Goal: Information Seeking & Learning: Learn about a topic

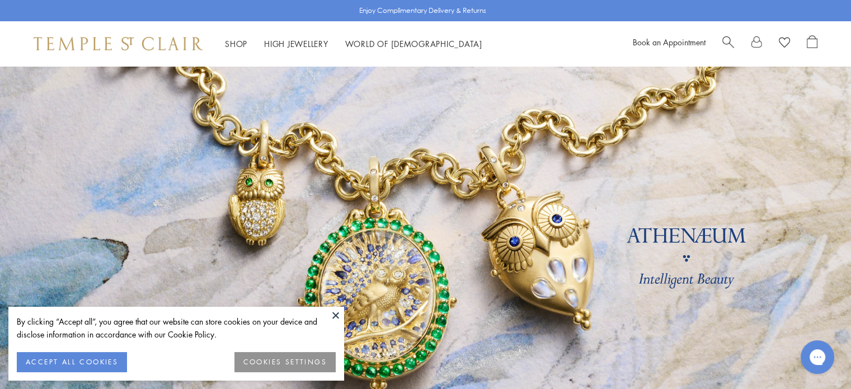
click at [85, 361] on button "ACCEPT ALL COOKIES" at bounding box center [72, 362] width 110 height 20
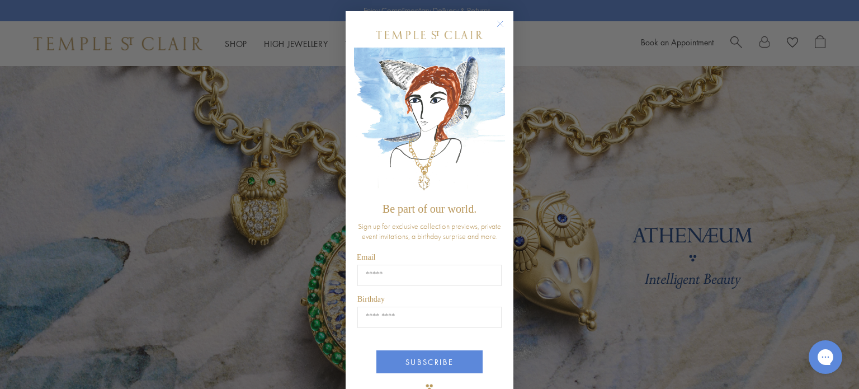
click at [315, 158] on div "Close dialog Be part of our world. Sign up for exclusive collection previews, p…" at bounding box center [429, 194] width 859 height 389
click at [494, 26] on circle "Close dialog" at bounding box center [500, 23] width 13 height 13
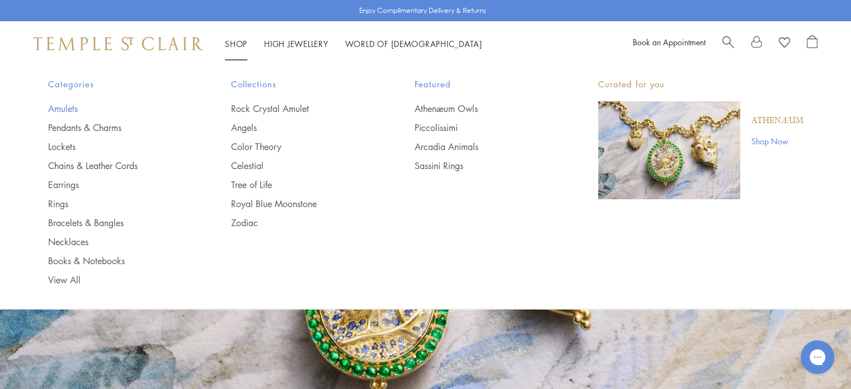
click at [85, 109] on link "Amulets" at bounding box center [117, 108] width 139 height 12
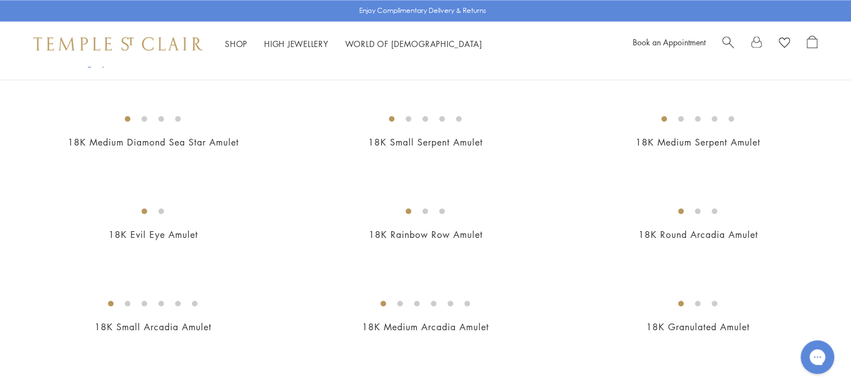
scroll to position [1771, 0]
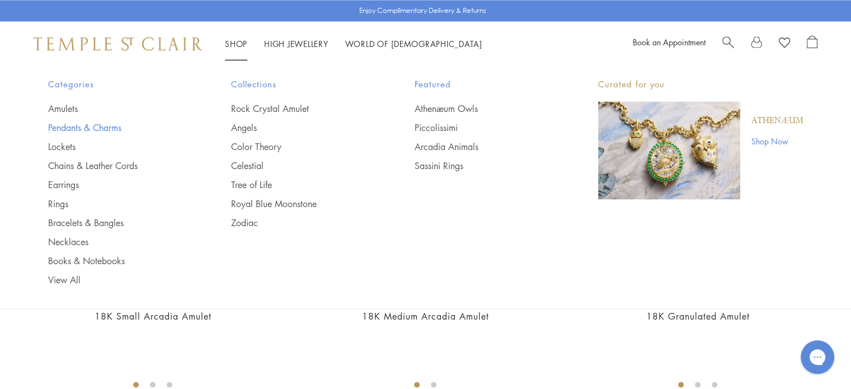
click at [120, 130] on link "Pendants & Charms" at bounding box center [117, 127] width 139 height 12
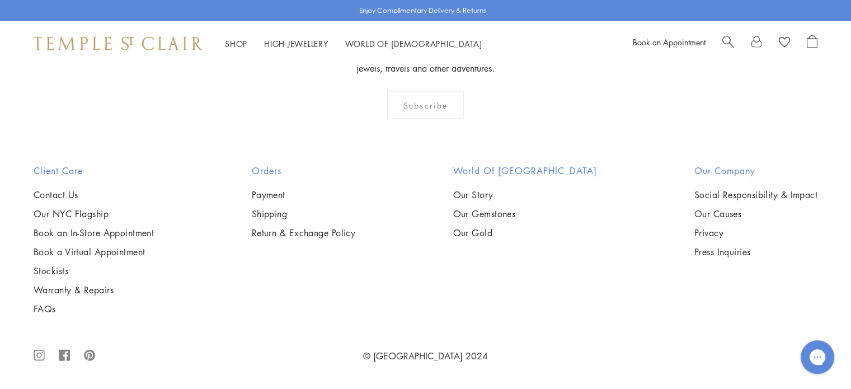
scroll to position [4002, 0]
click at [0, 0] on img at bounding box center [0, 0] width 0 height 0
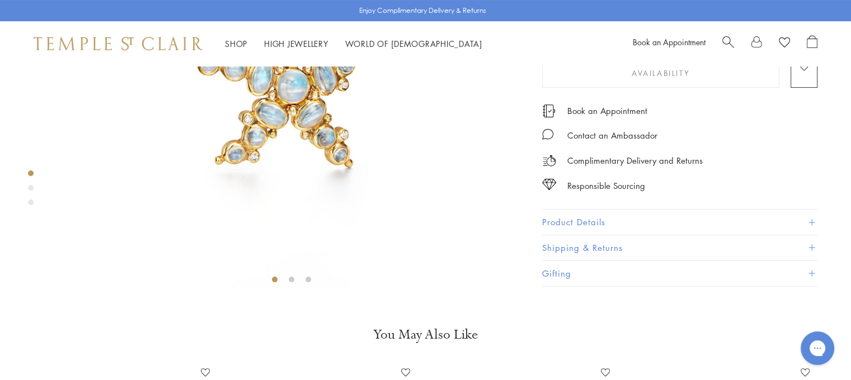
scroll to position [267, 0]
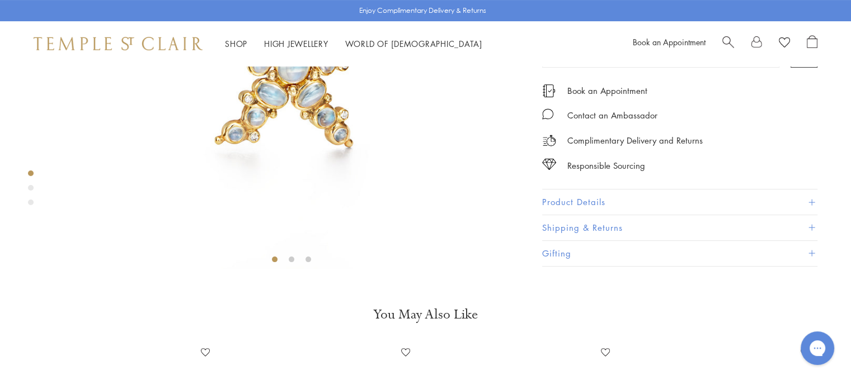
click at [562, 215] on button "Product Details" at bounding box center [679, 202] width 275 height 25
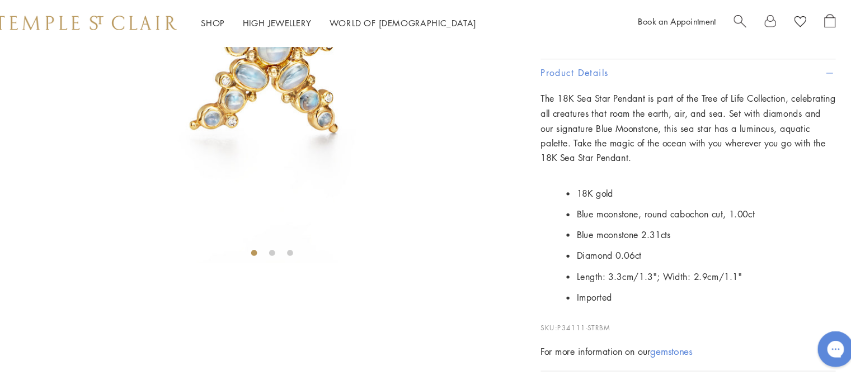
scroll to position [287, 0]
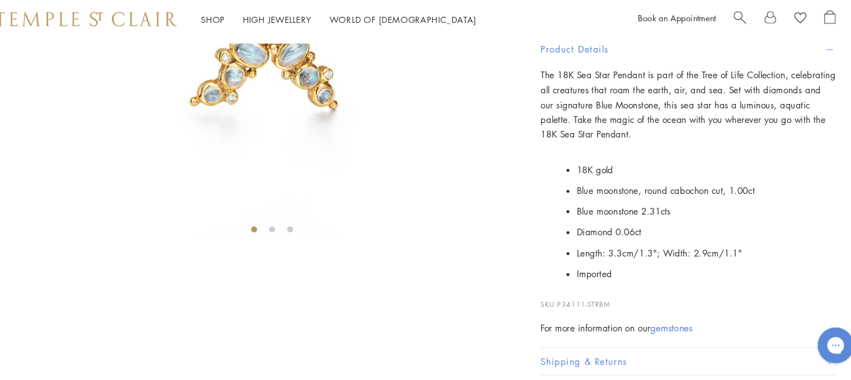
click at [562, 158] on p "The 18K Sea Star Pendant is part of the Tree of Life Collection, celebrating al…" at bounding box center [679, 123] width 275 height 69
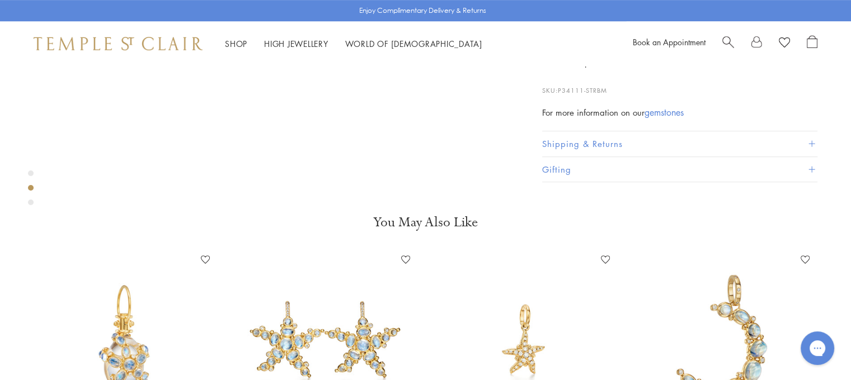
scroll to position [537, 0]
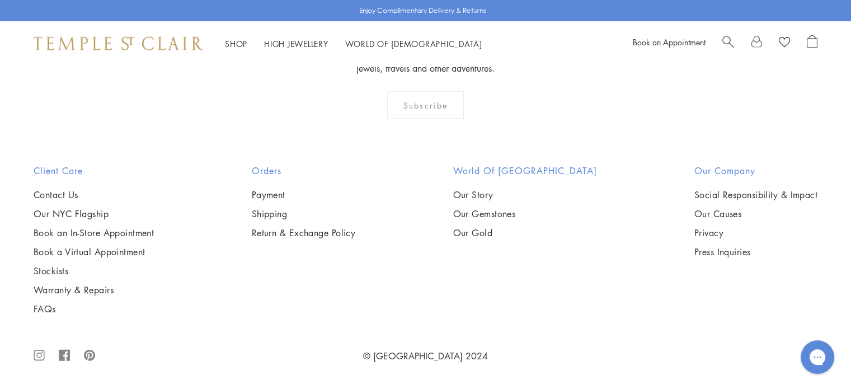
scroll to position [4405, 0]
click at [0, 0] on img at bounding box center [0, 0] width 0 height 0
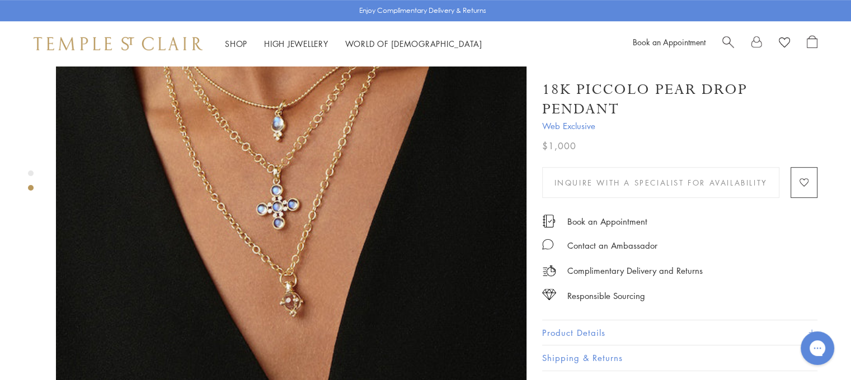
scroll to position [604, 0]
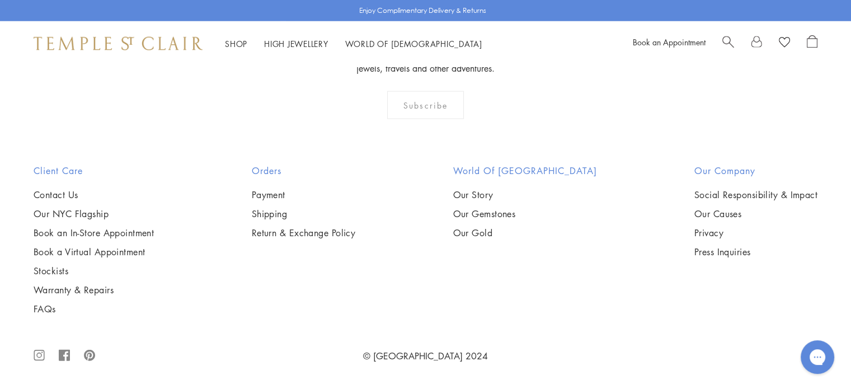
scroll to position [5984, 0]
click at [0, 0] on img at bounding box center [0, 0] width 0 height 0
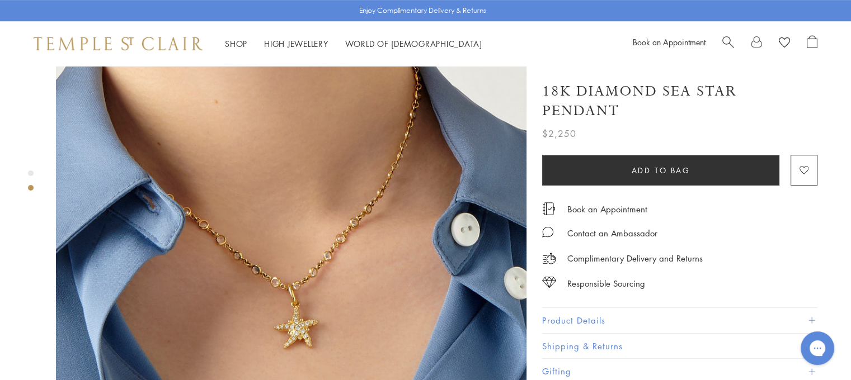
scroll to position [559, 0]
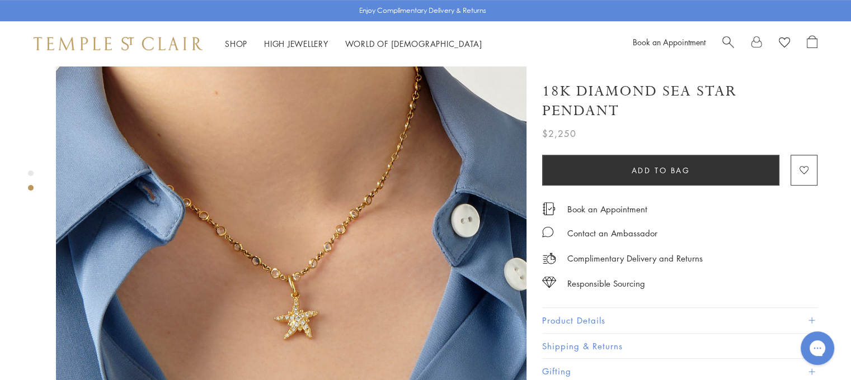
click at [590, 308] on button "Product Details" at bounding box center [679, 320] width 275 height 25
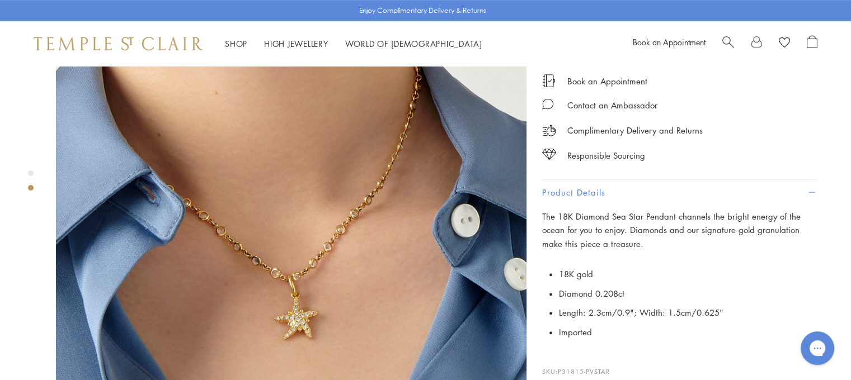
click at [627, 245] on div "The 18K Diamond Sea Star Pendant channels the bright energy of the ocean for yo…" at bounding box center [679, 305] width 275 height 191
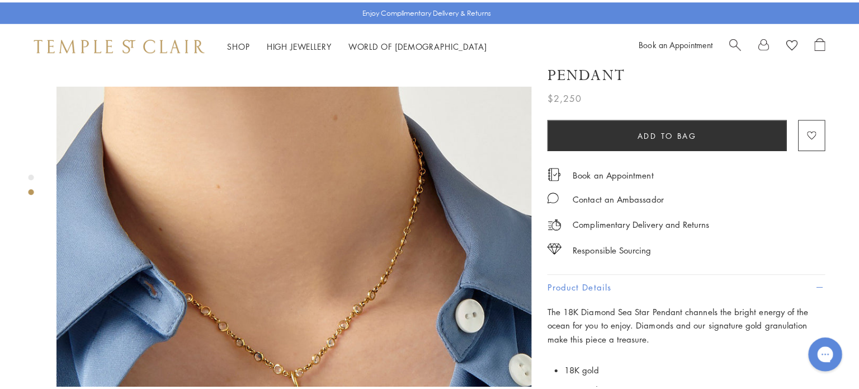
scroll to position [478, 0]
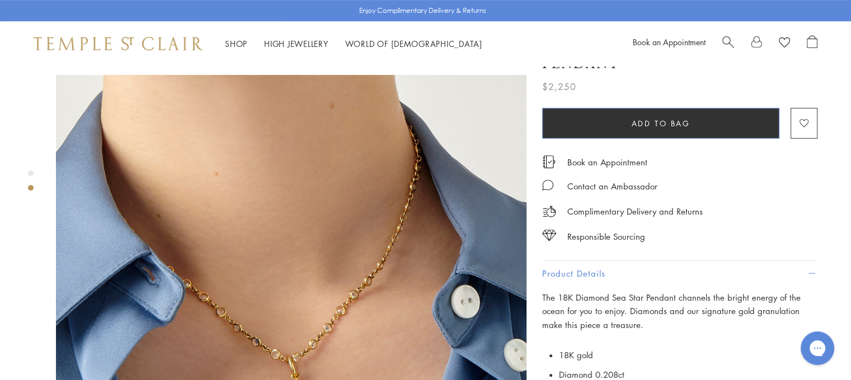
click at [658, 117] on span "Add to bag" at bounding box center [661, 123] width 59 height 12
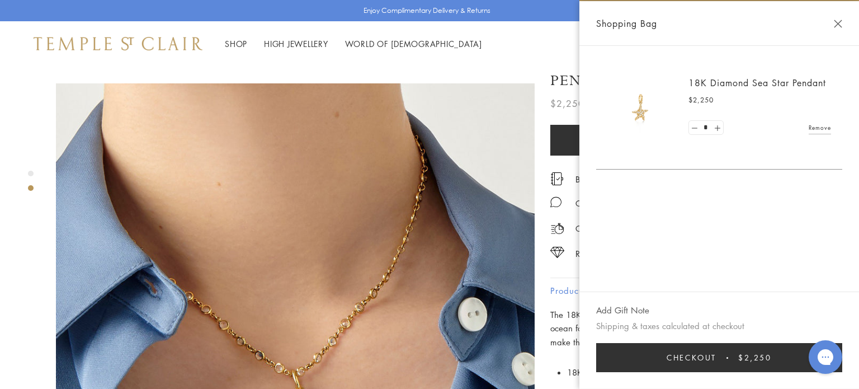
click at [496, 41] on div "Shop Shop Categories Amulets Pendants & Charms Lockets Chains & Leather Cords E…" at bounding box center [429, 43] width 859 height 45
click at [837, 30] on div "Shopping Bag" at bounding box center [720, 23] width 280 height 45
click at [835, 22] on button "Close Shopping Bag" at bounding box center [838, 24] width 8 height 8
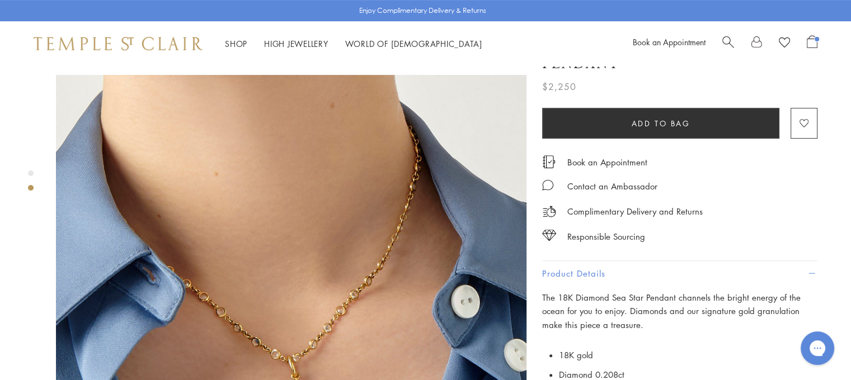
click at [736, 37] on div at bounding box center [769, 43] width 95 height 17
click at [730, 40] on span "Search" at bounding box center [728, 41] width 12 height 12
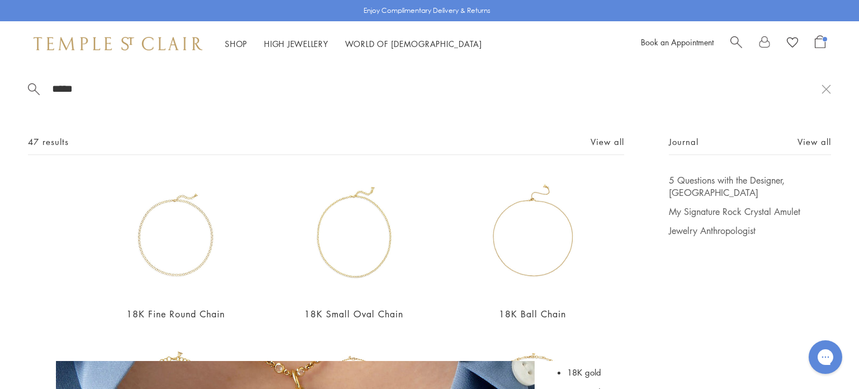
type input "*****"
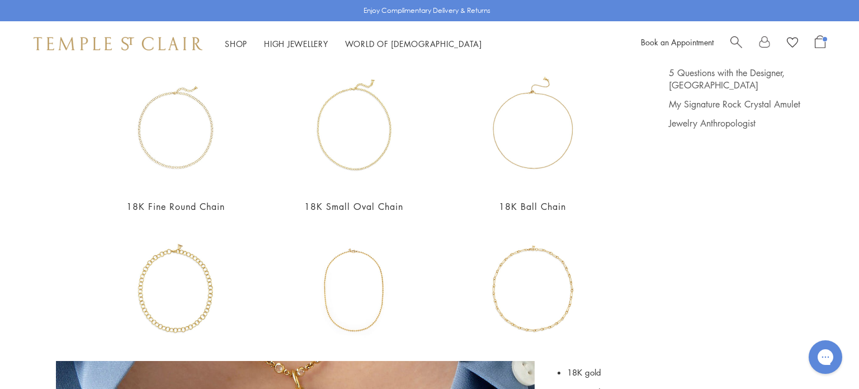
scroll to position [35, 0]
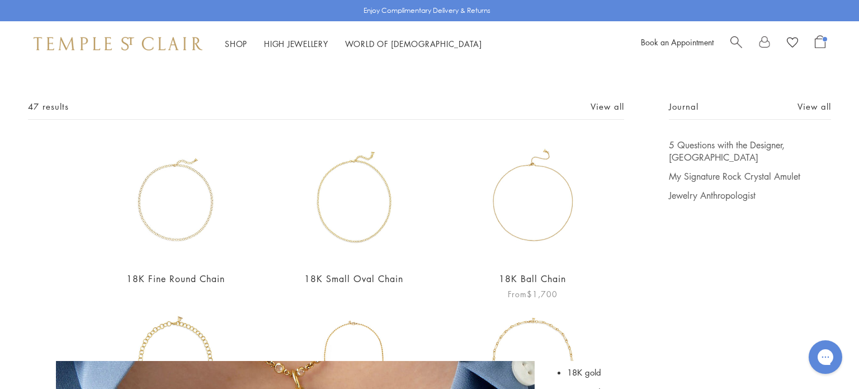
click at [524, 185] on img at bounding box center [533, 200] width 123 height 123
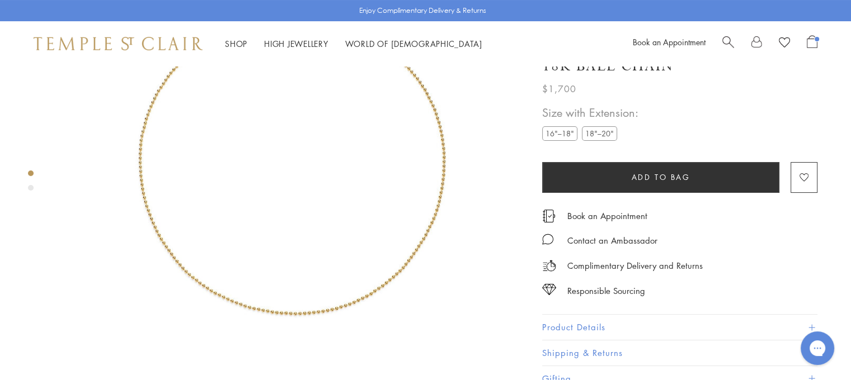
scroll to position [178, 0]
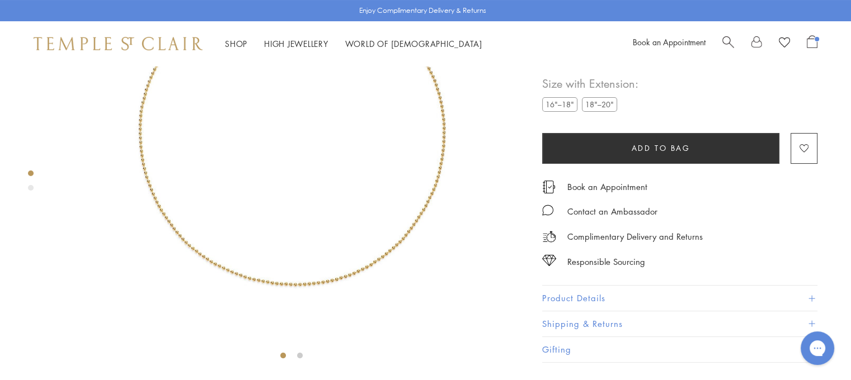
click at [578, 337] on button "Shipping & Returns" at bounding box center [679, 324] width 275 height 25
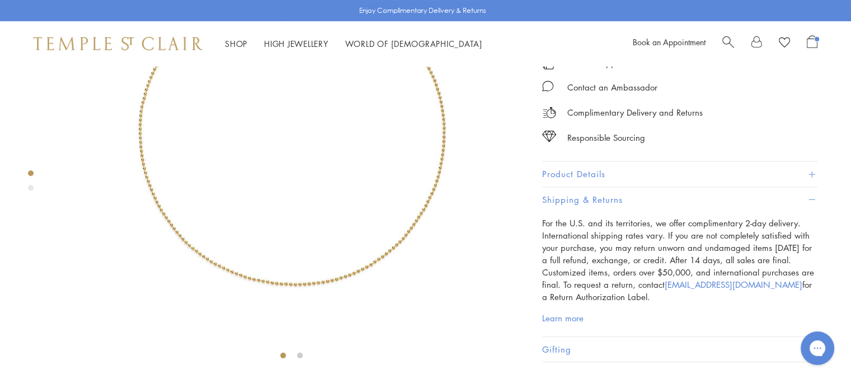
click at [576, 187] on button "Product Details" at bounding box center [679, 174] width 275 height 25
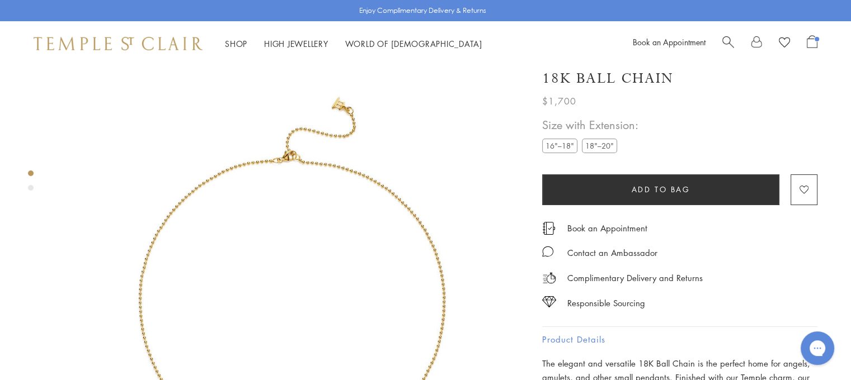
scroll to position [0, 0]
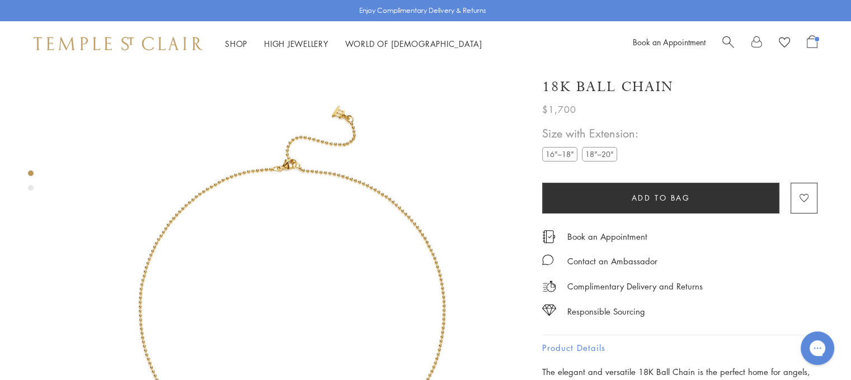
click at [593, 161] on label "18"–20"" at bounding box center [599, 154] width 35 height 14
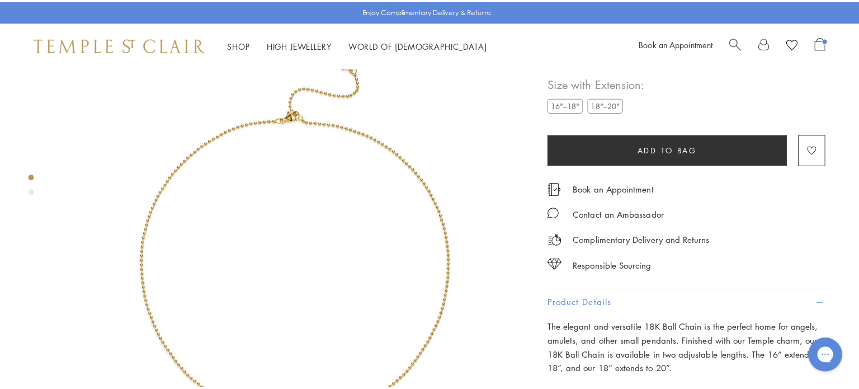
scroll to position [66, 0]
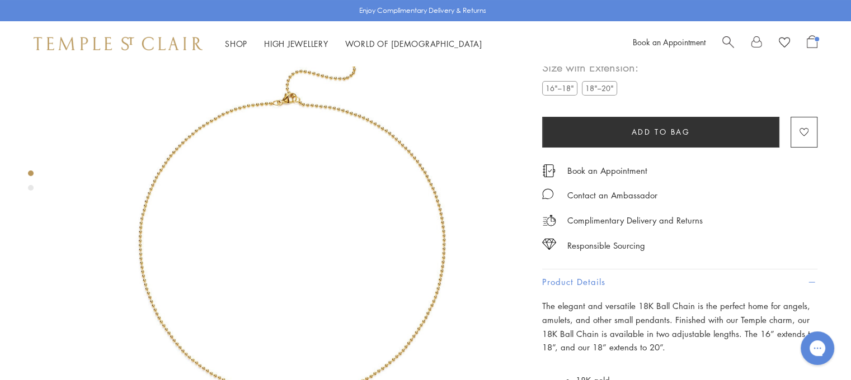
click at [822, 42] on div "Shop Shop Categories Amulets Pendants & Charms Lockets Chains & Leather Cords E…" at bounding box center [425, 43] width 851 height 45
click at [817, 43] on div "Shop Shop Categories Amulets Pendants & Charms Lockets Chains & Leather Cords E…" at bounding box center [425, 43] width 851 height 45
click at [815, 44] on span "Open Shopping Bag" at bounding box center [812, 41] width 11 height 13
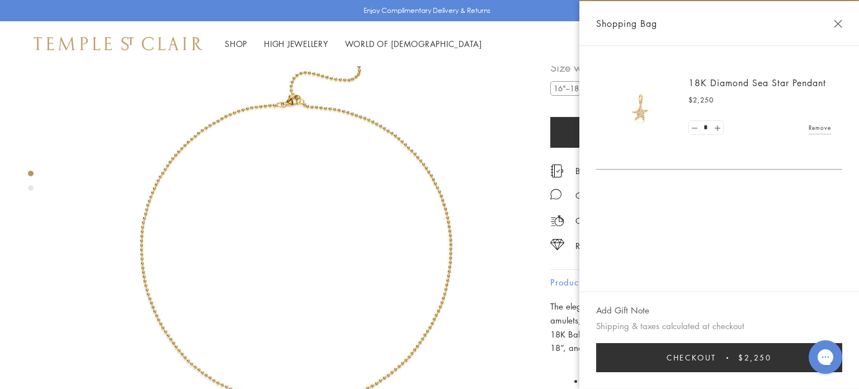
click at [698, 357] on span "Checkout" at bounding box center [692, 357] width 50 height 12
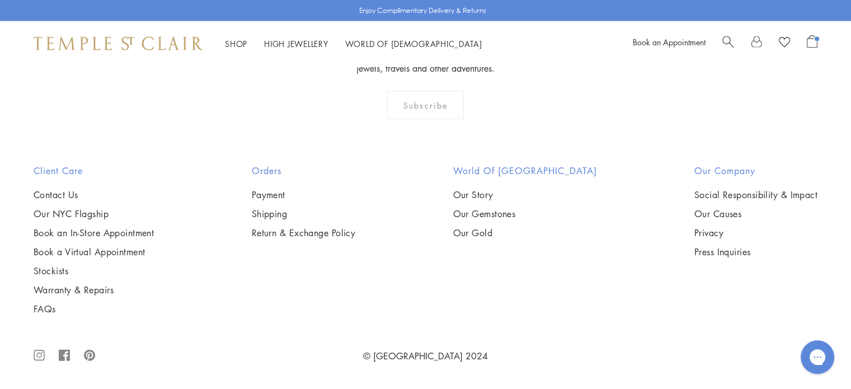
scroll to position [7172, 0]
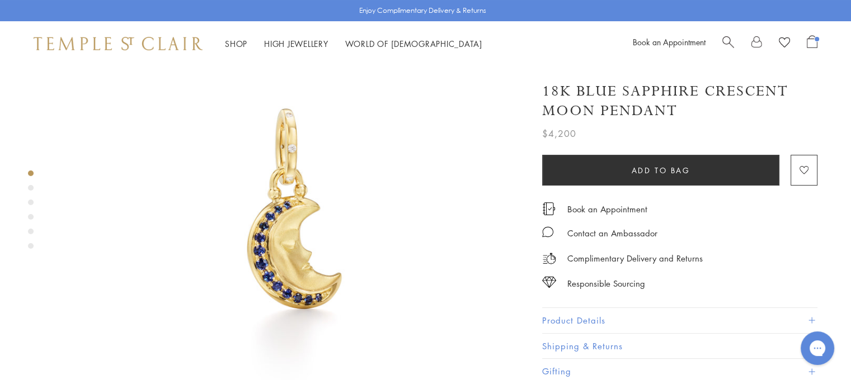
scroll to position [134, 0]
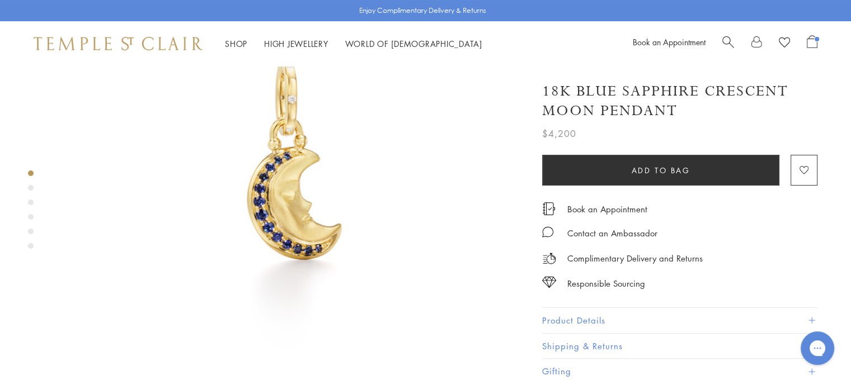
click at [29, 185] on div "Product gallery navigation" at bounding box center [31, 213] width 6 height 90
click at [31, 187] on div "Product gallery navigation" at bounding box center [31, 188] width 6 height 6
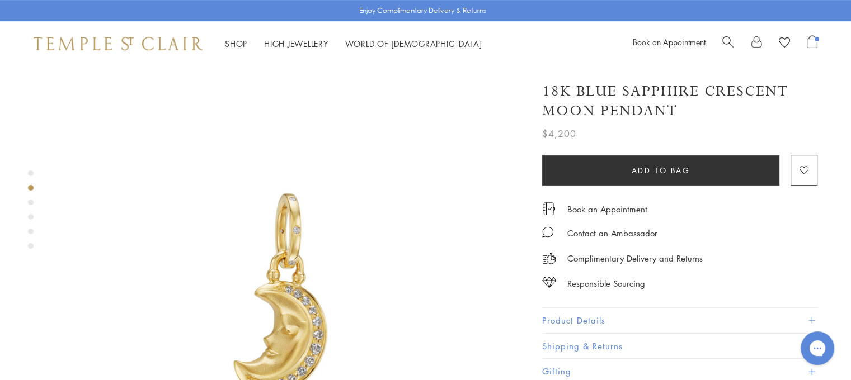
scroll to position [492, 0]
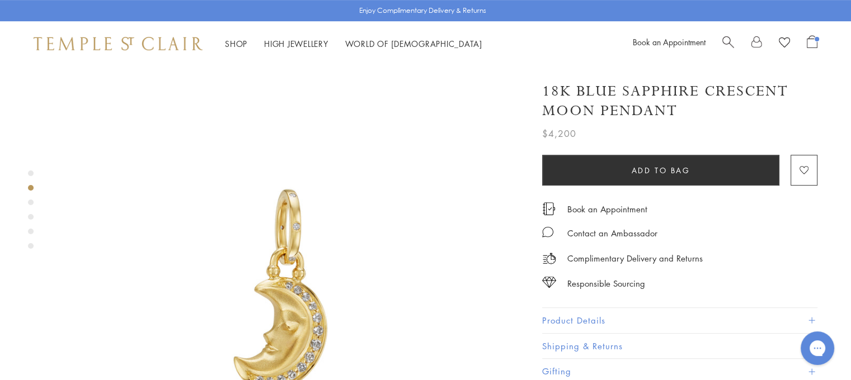
click at [29, 172] on div "Product gallery navigation" at bounding box center [31, 174] width 6 height 6
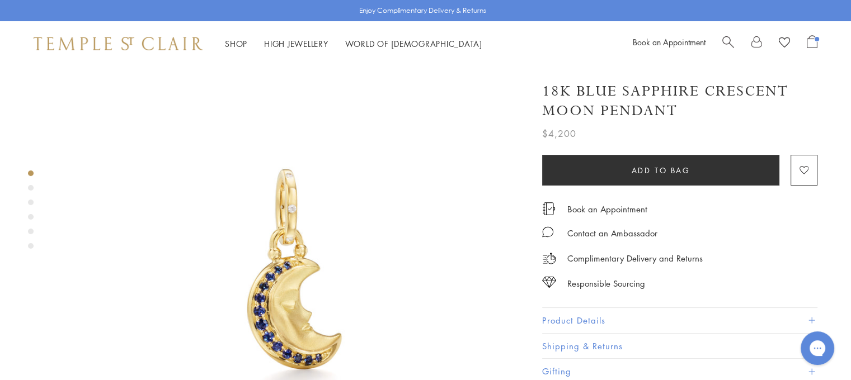
scroll to position [21, 0]
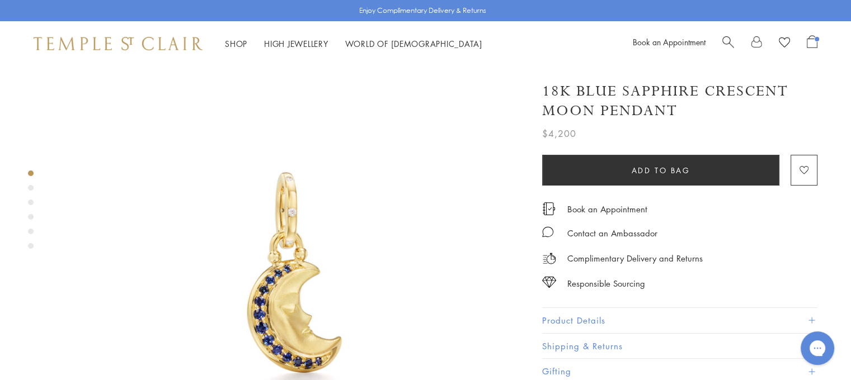
click at [28, 187] on div "Product gallery navigation" at bounding box center [31, 188] width 6 height 6
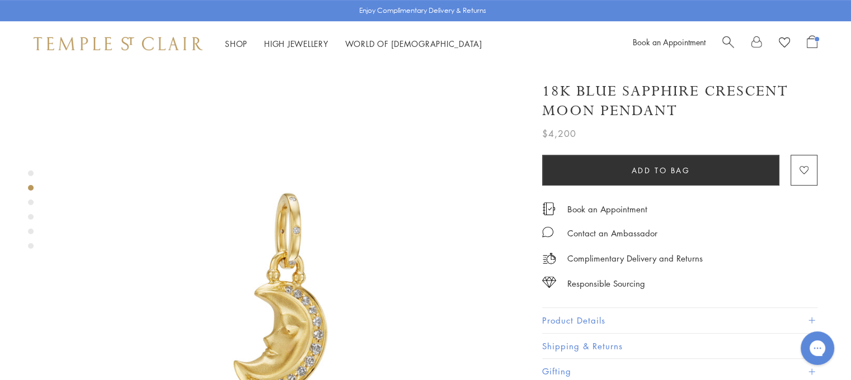
scroll to position [492, 0]
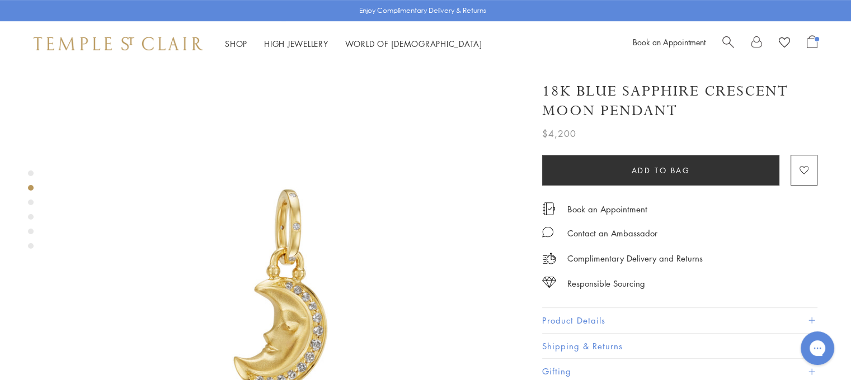
click at [31, 204] on div "Product gallery navigation" at bounding box center [31, 203] width 6 height 6
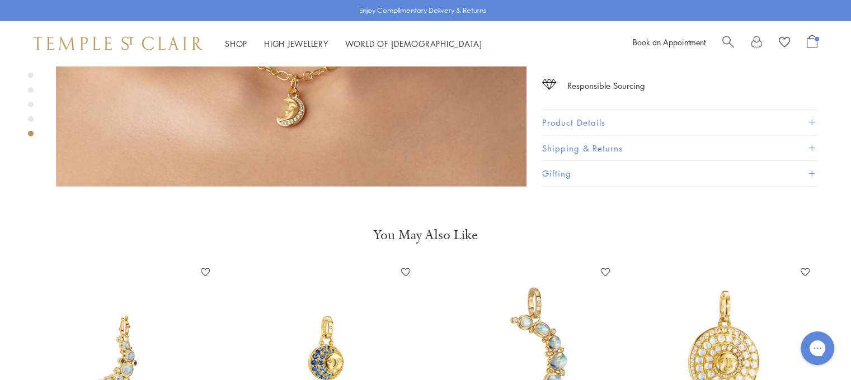
scroll to position [2820, 0]
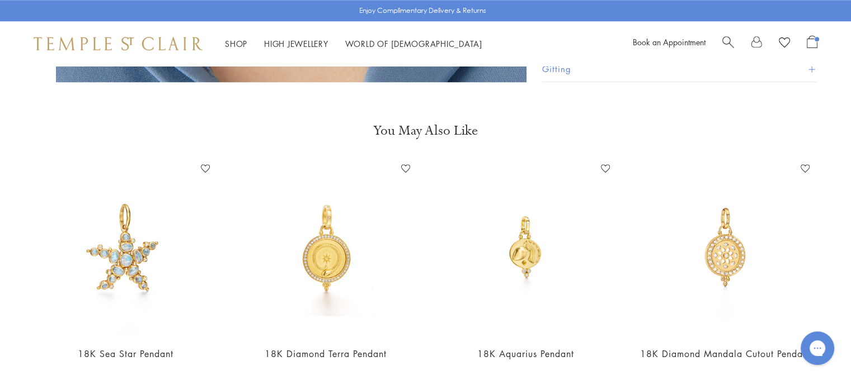
scroll to position [940, 0]
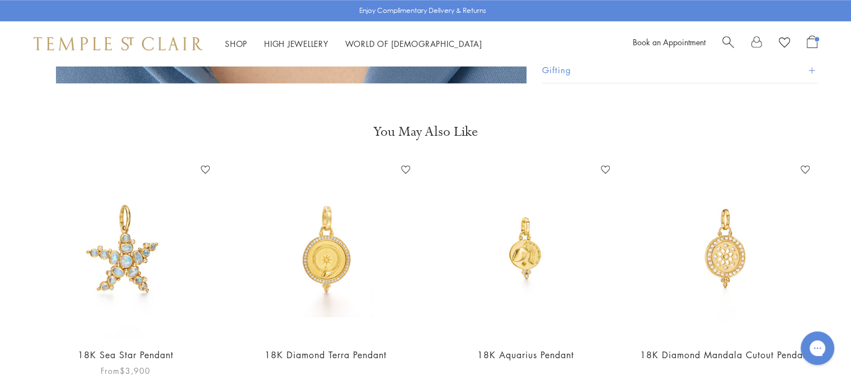
click at [141, 255] on img at bounding box center [125, 249] width 177 height 177
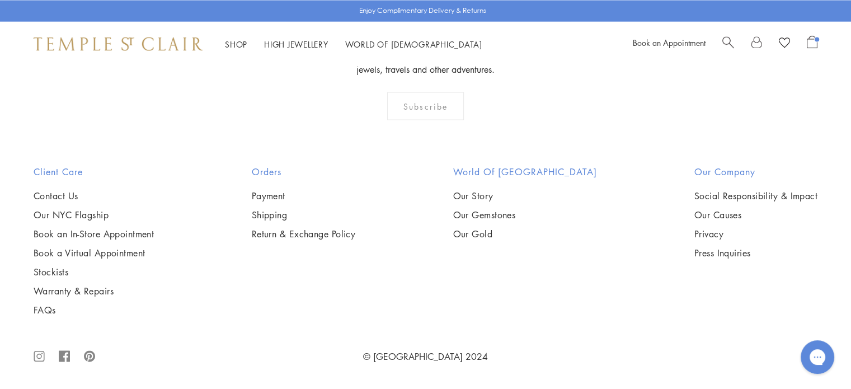
scroll to position [6073, 0]
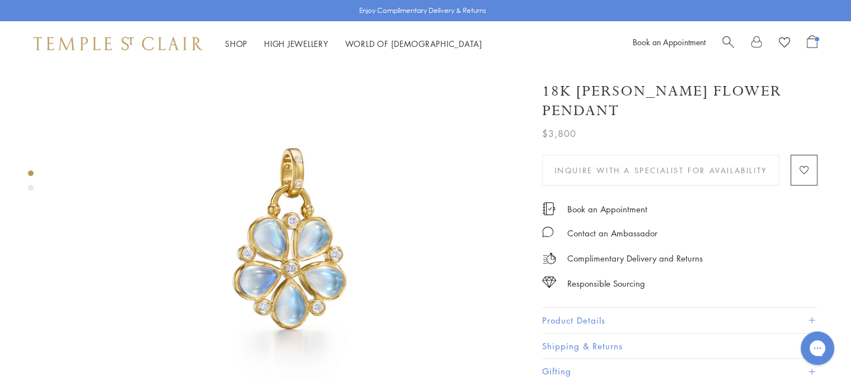
scroll to position [75, 0]
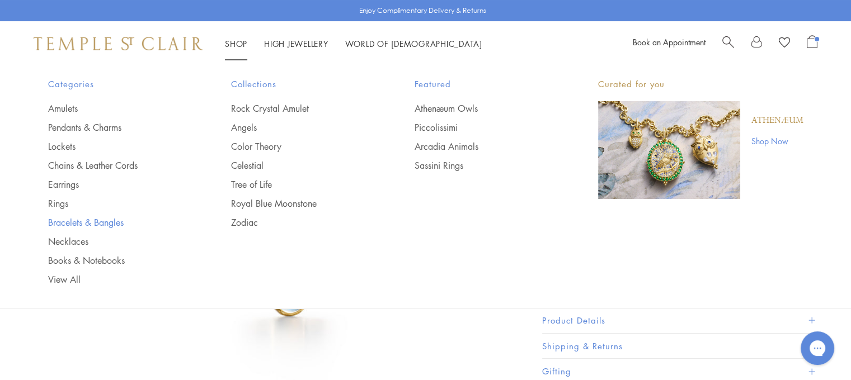
click at [59, 223] on link "Bracelets & Bangles" at bounding box center [117, 223] width 139 height 12
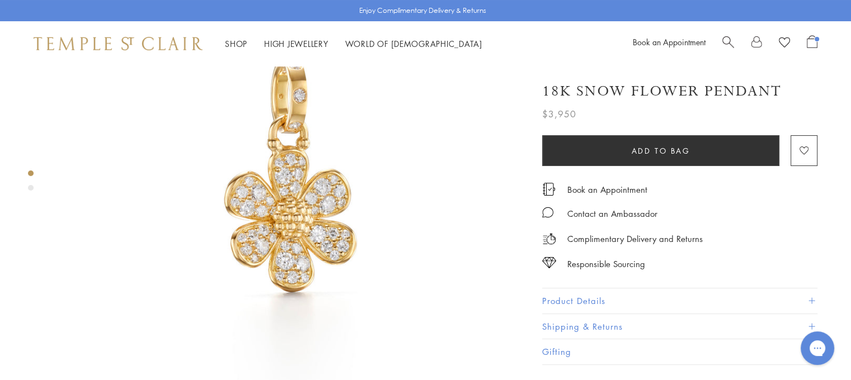
scroll to position [75, 0]
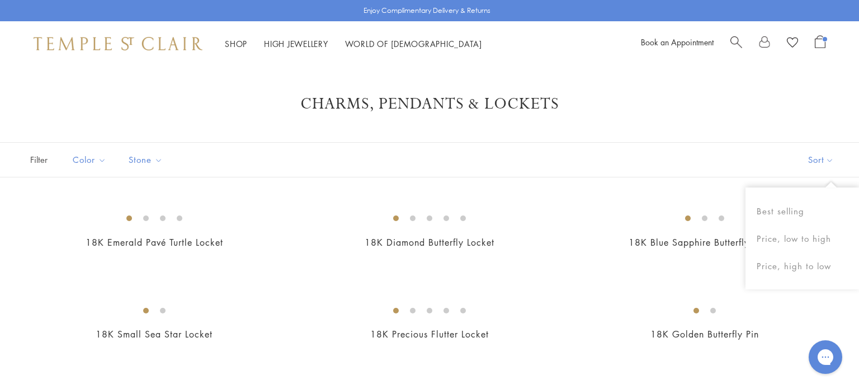
drag, startPoint x: 859, startPoint y: 167, endPoint x: 859, endPoint y: 161, distance: 6.7
click at [850, 161] on button "Sort" at bounding box center [821, 160] width 76 height 34
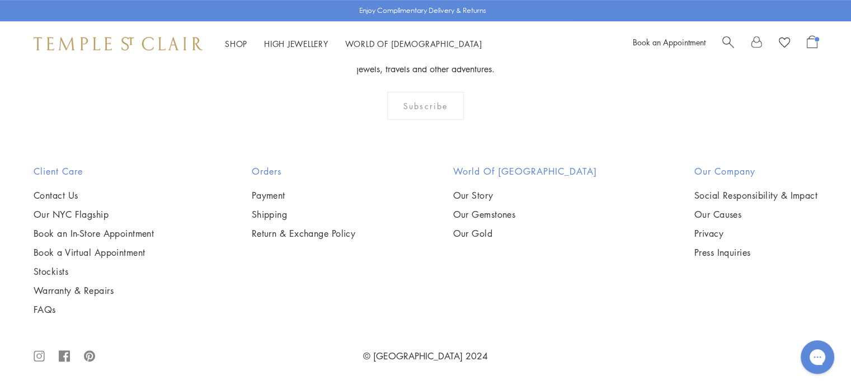
scroll to position [784, 0]
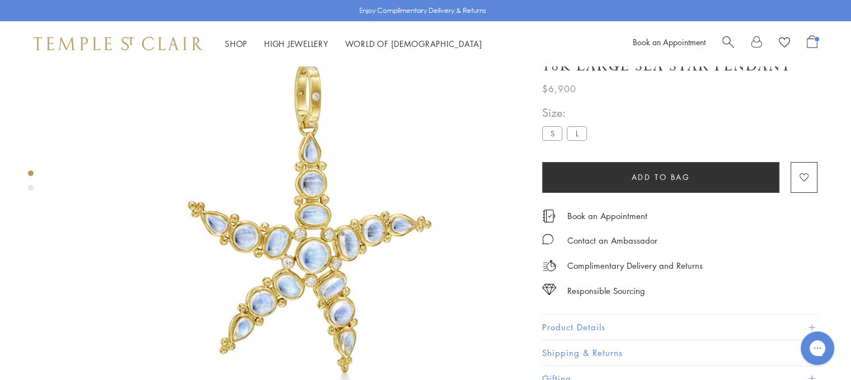
scroll to position [66, 0]
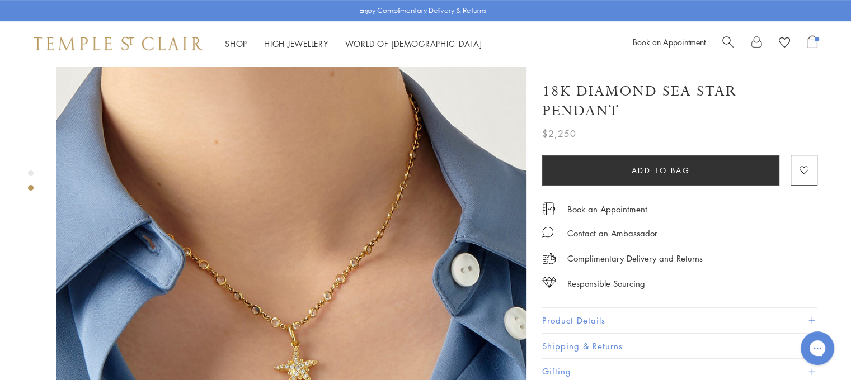
scroll to position [582, 0]
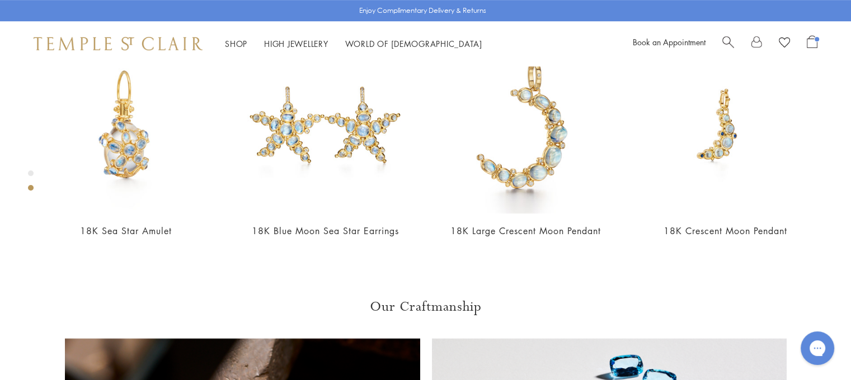
scroll to position [581, 0]
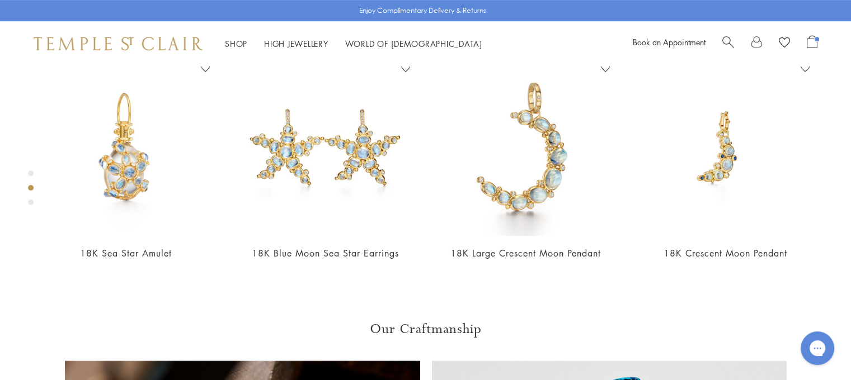
scroll to position [555, 0]
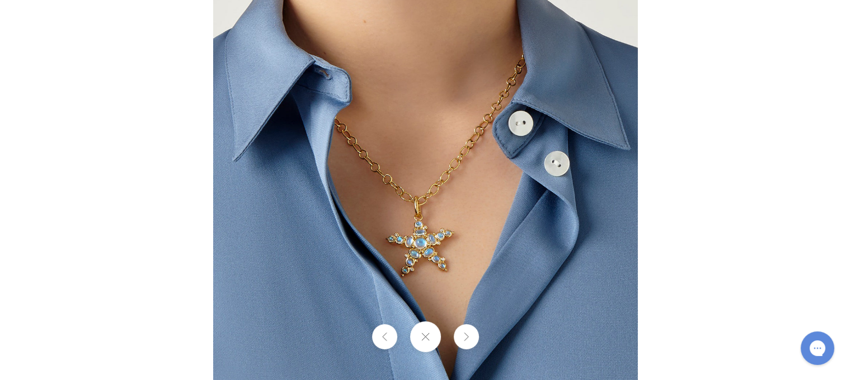
click at [431, 239] on img at bounding box center [425, 190] width 425 height 425
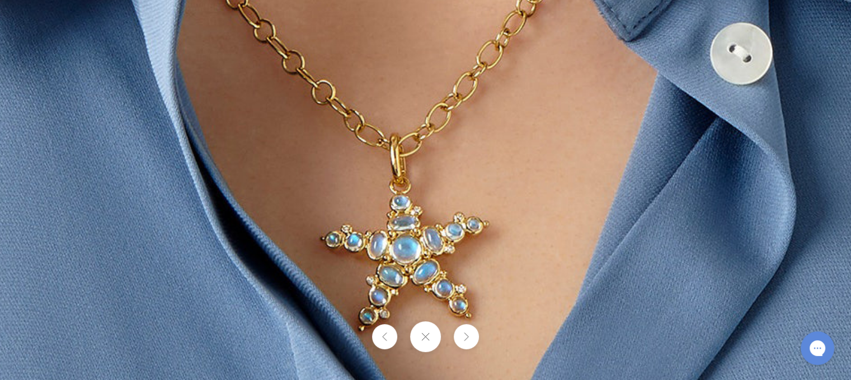
click at [441, 246] on img at bounding box center [418, 119] width 1046 height 1046
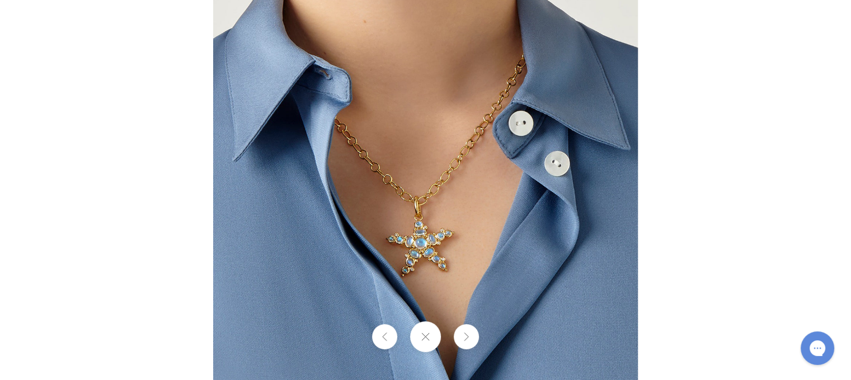
click at [787, 83] on div at bounding box center [425, 190] width 851 height 380
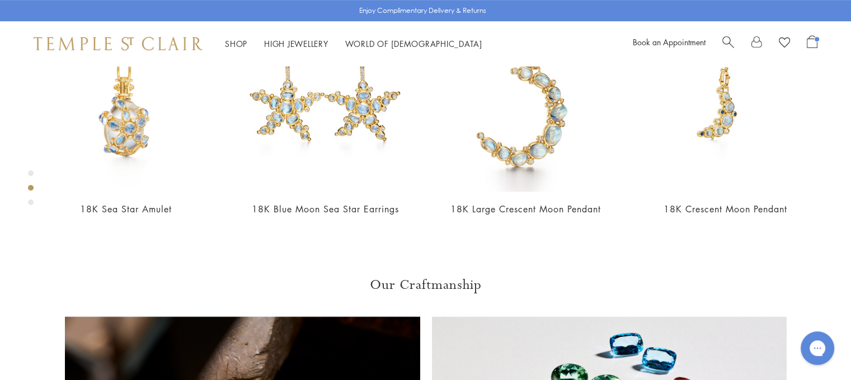
scroll to position [600, 0]
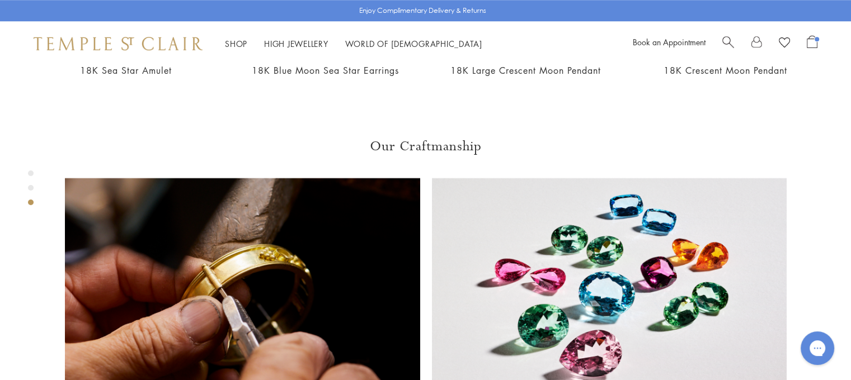
scroll to position [891, 0]
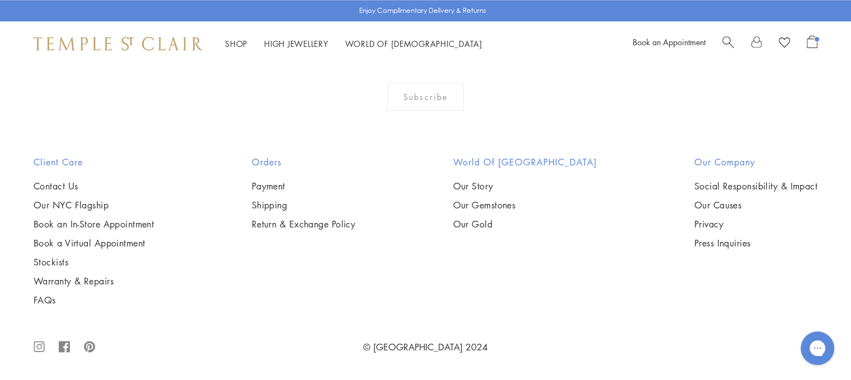
scroll to position [1471, 0]
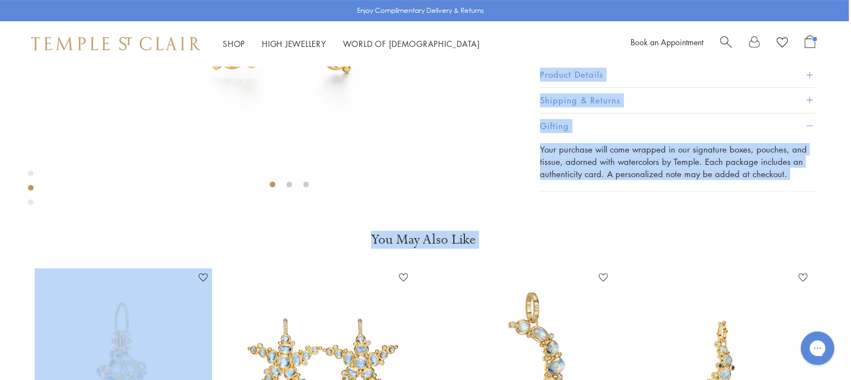
scroll to position [0, 2]
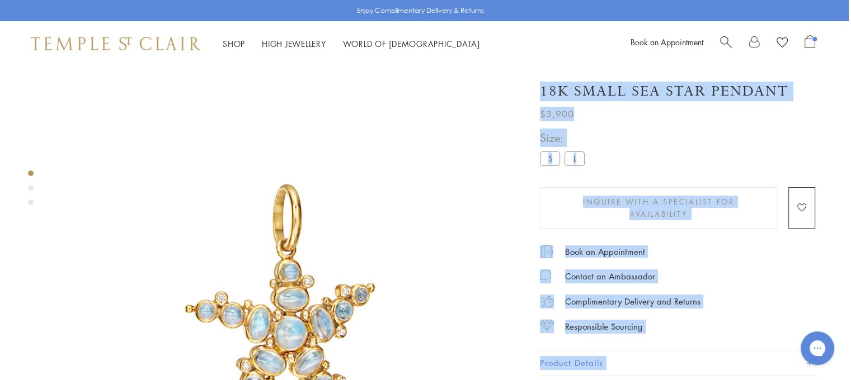
drag, startPoint x: 848, startPoint y: 107, endPoint x: 859, endPoint y: -68, distance: 174.9
click at [764, 112] on div "$3,900" at bounding box center [677, 111] width 275 height 20
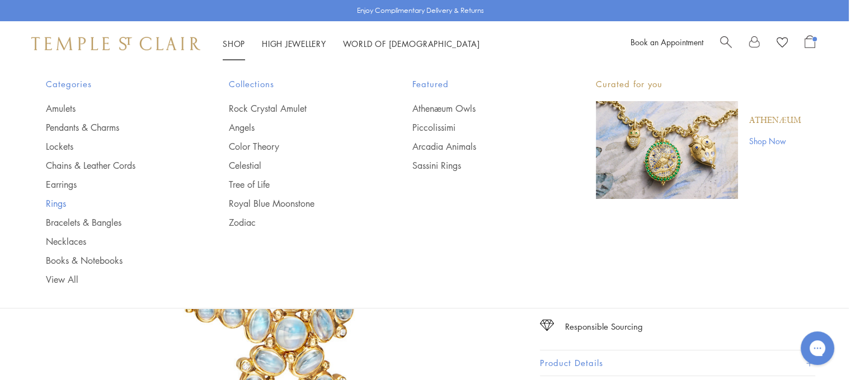
click at [58, 208] on link "Rings" at bounding box center [115, 203] width 139 height 12
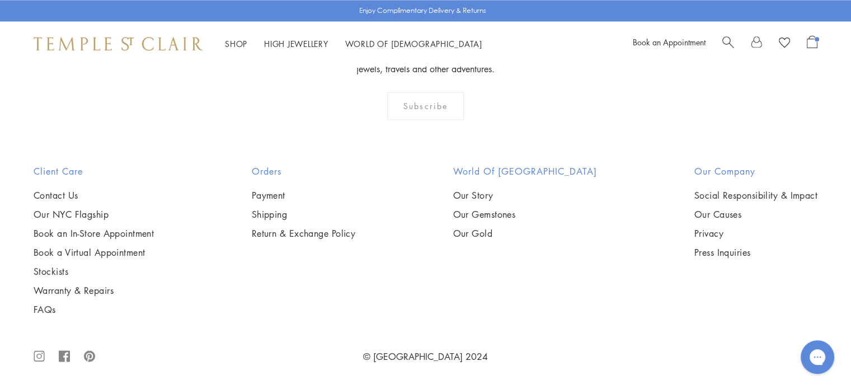
scroll to position [1432, 0]
click at [0, 0] on img at bounding box center [0, 0] width 0 height 0
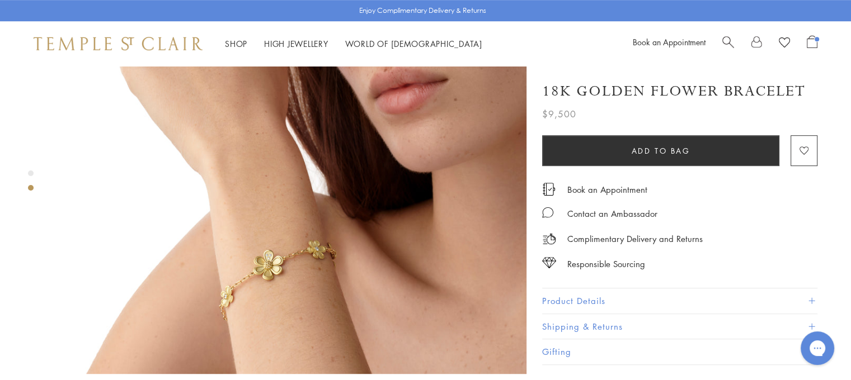
scroll to position [716, 0]
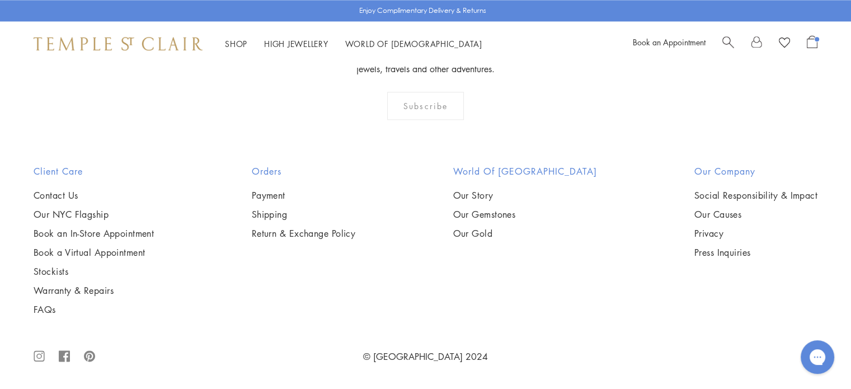
scroll to position [2720, 0]
click at [0, 0] on img at bounding box center [0, 0] width 0 height 0
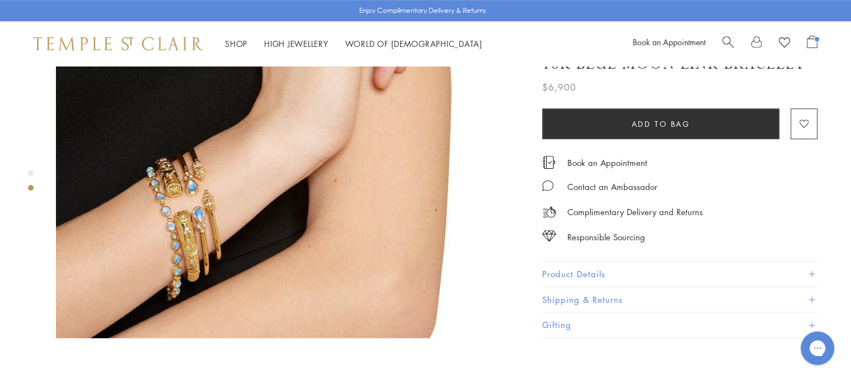
scroll to position [694, 0]
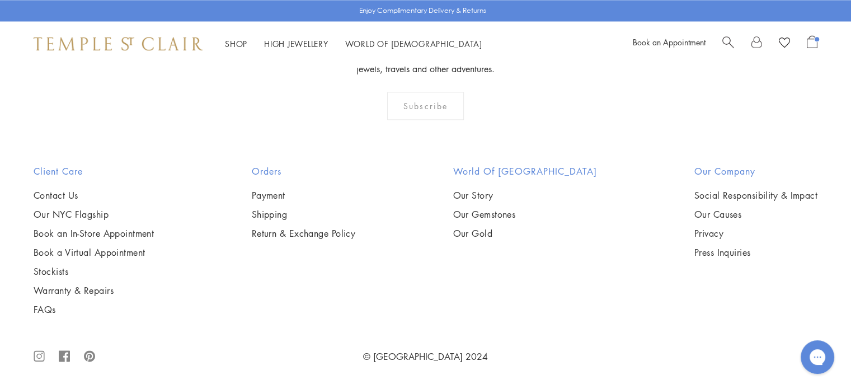
scroll to position [3068, 0]
click at [0, 0] on img at bounding box center [0, 0] width 0 height 0
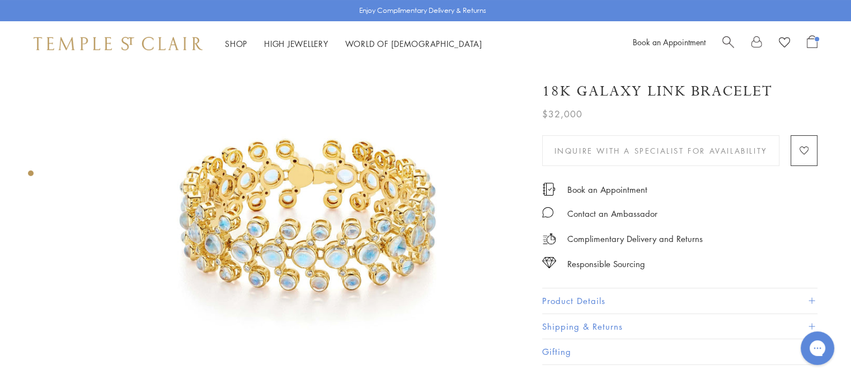
scroll to position [90, 0]
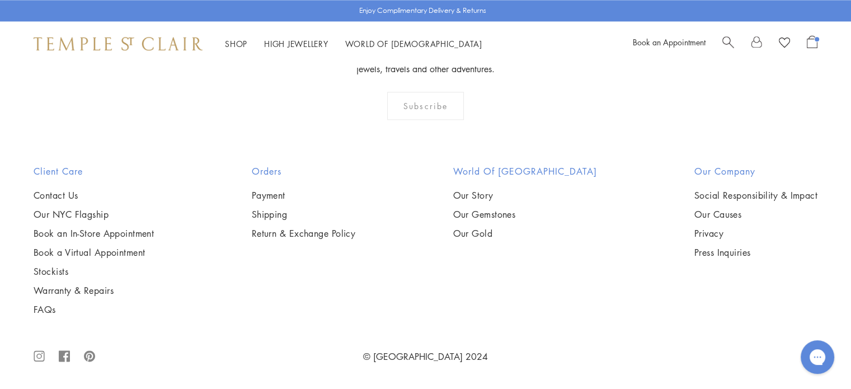
scroll to position [1581, 0]
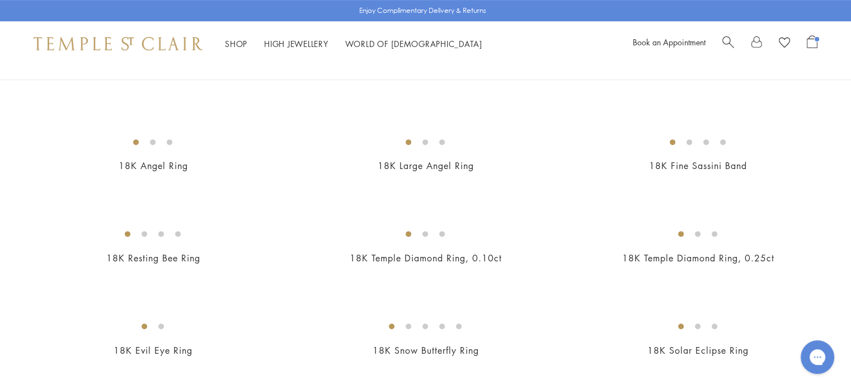
scroll to position [452, 0]
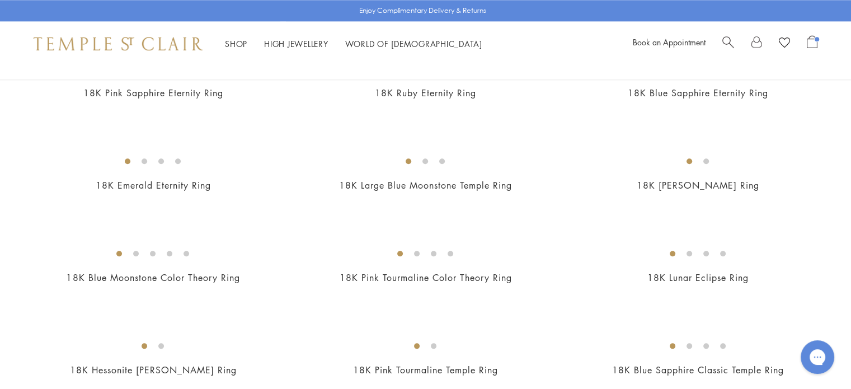
scroll to position [1200, 0]
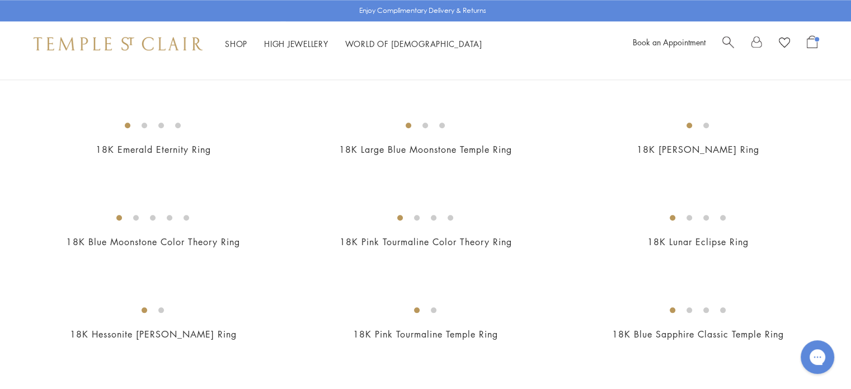
click at [0, 0] on img at bounding box center [0, 0] width 0 height 0
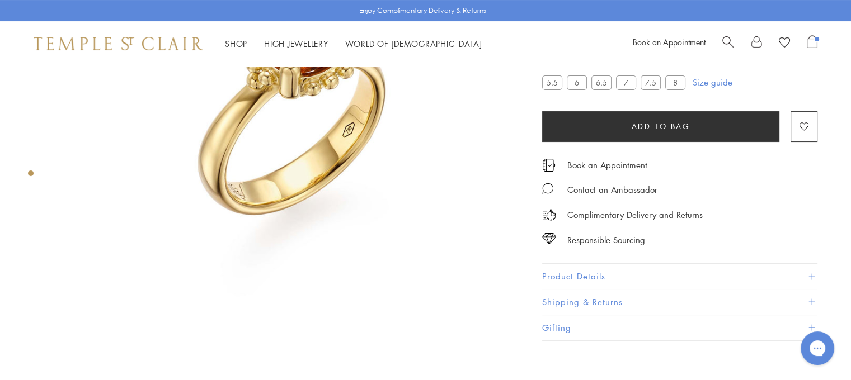
scroll to position [197, 0]
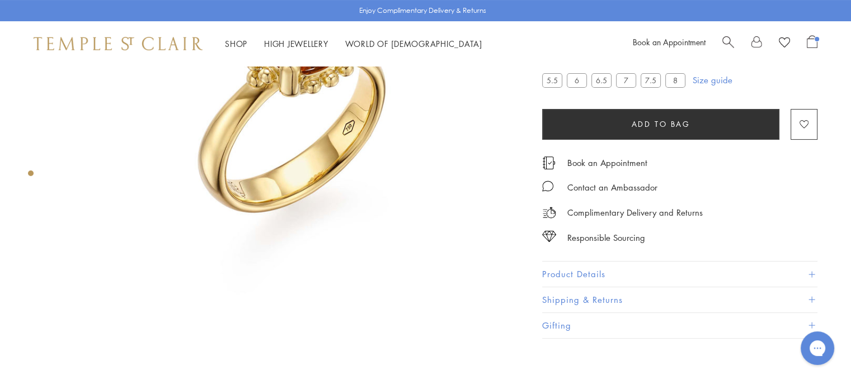
click at [683, 266] on button "Product Details" at bounding box center [679, 274] width 275 height 25
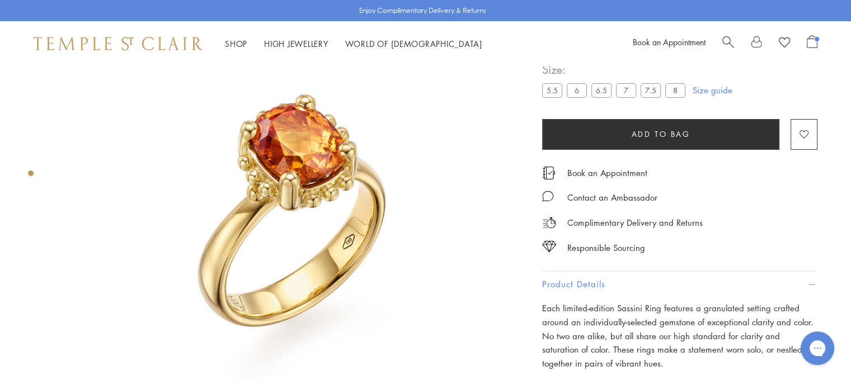
scroll to position [68, 0]
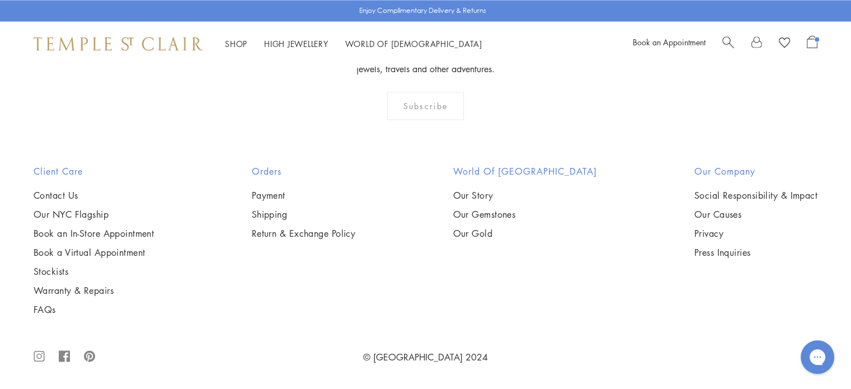
scroll to position [5116, 0]
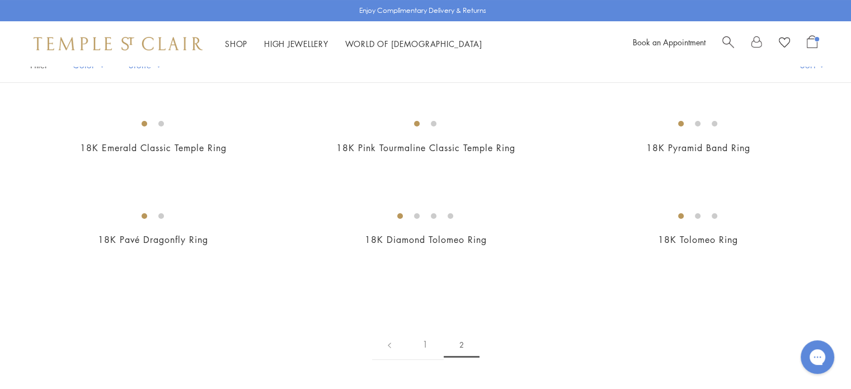
scroll to position [90, 0]
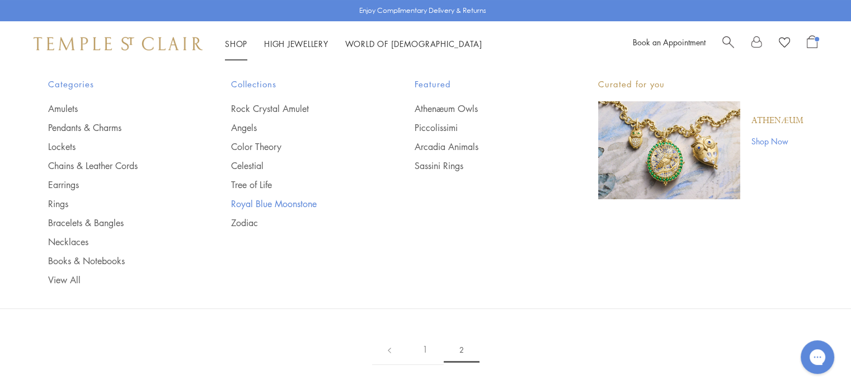
click at [267, 203] on link "Royal Blue Moonstone" at bounding box center [300, 203] width 139 height 12
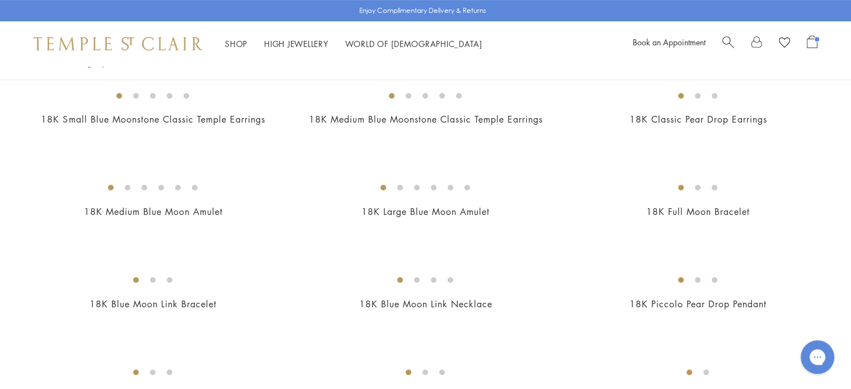
scroll to position [649, 0]
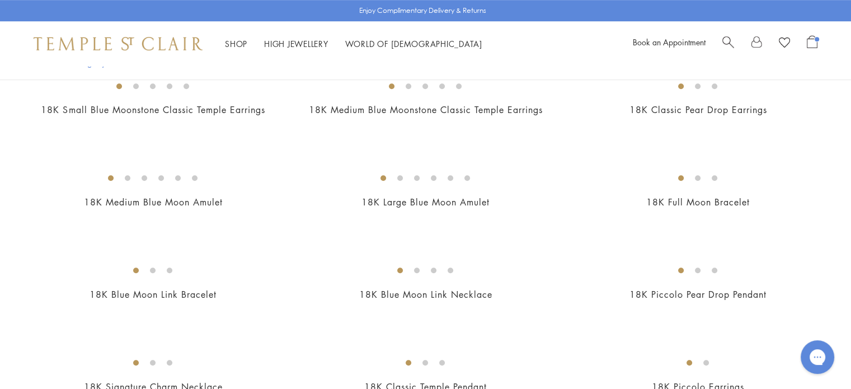
click at [0, 0] on img at bounding box center [0, 0] width 0 height 0
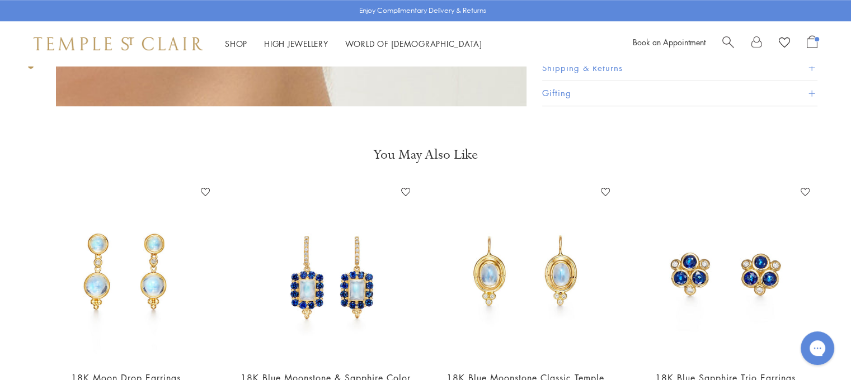
scroll to position [895, 0]
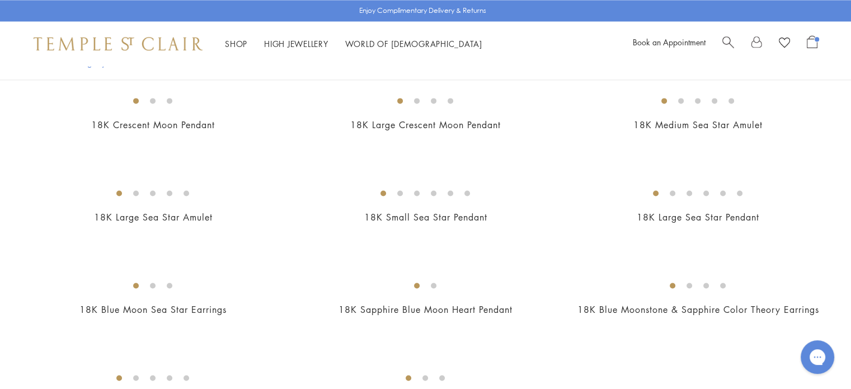
scroll to position [1624, 0]
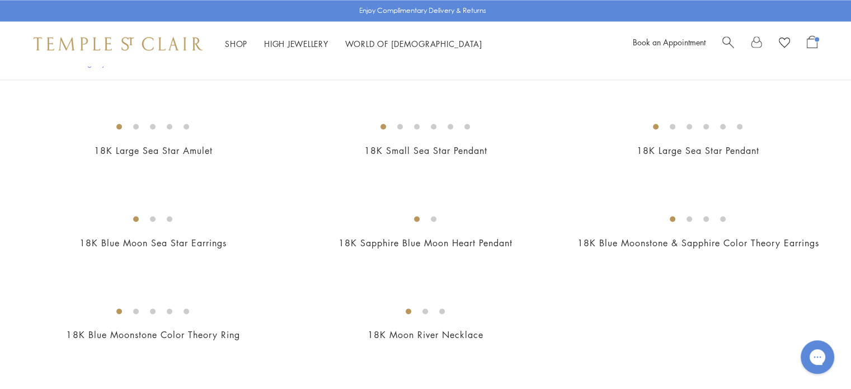
click at [0, 0] on img at bounding box center [0, 0] width 0 height 0
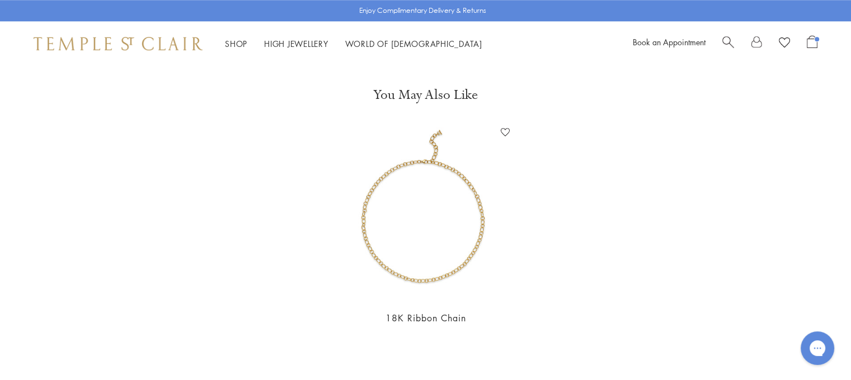
scroll to position [1029, 0]
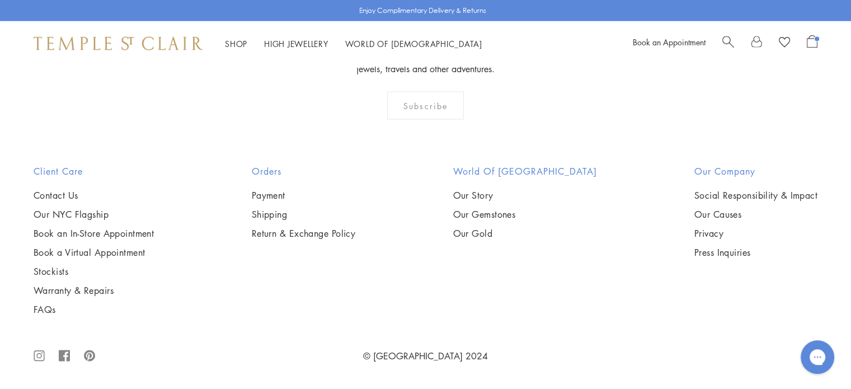
scroll to position [3225, 0]
click at [0, 0] on img at bounding box center [0, 0] width 0 height 0
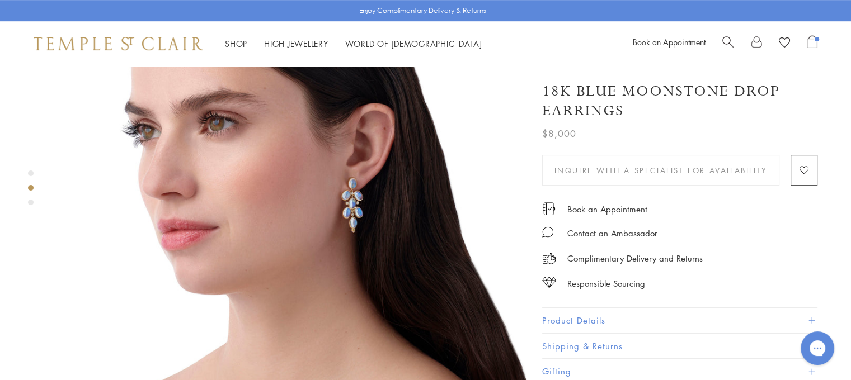
scroll to position [627, 0]
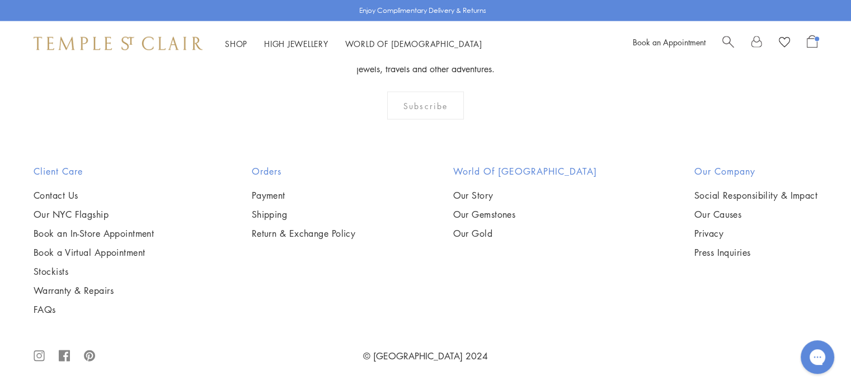
scroll to position [3861, 0]
click at [0, 0] on img at bounding box center [0, 0] width 0 height 0
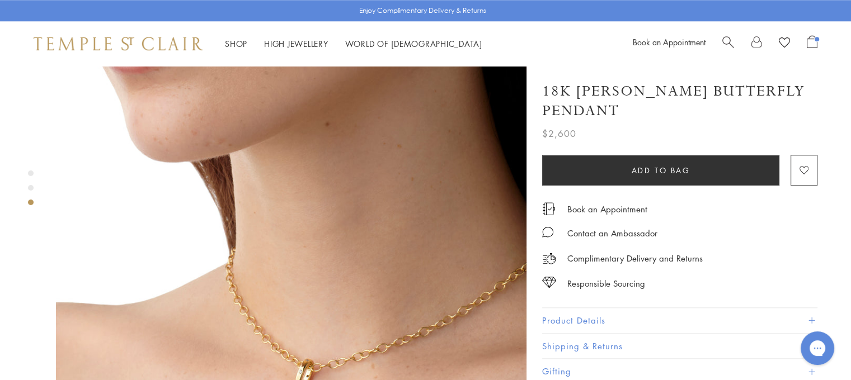
scroll to position [1074, 0]
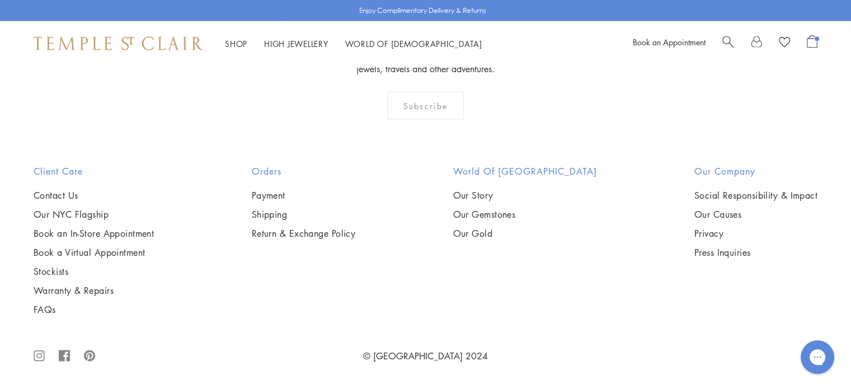
scroll to position [3874, 0]
click at [0, 0] on img at bounding box center [0, 0] width 0 height 0
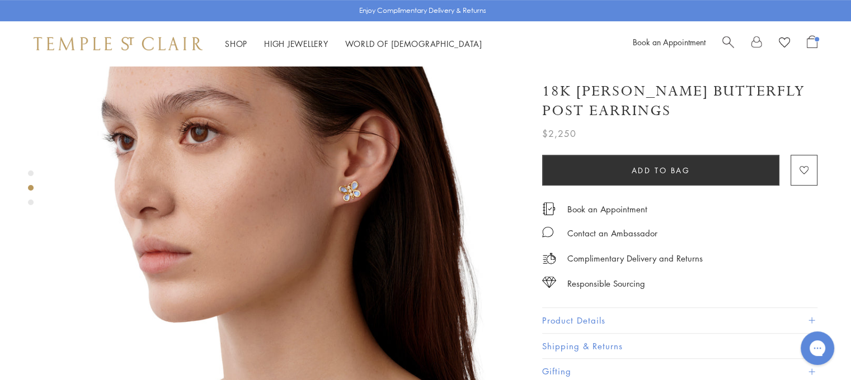
scroll to position [559, 0]
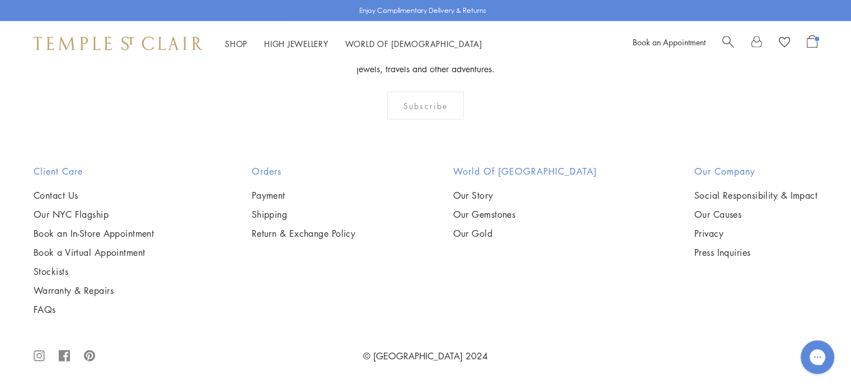
scroll to position [3889, 0]
click at [0, 0] on img at bounding box center [0, 0] width 0 height 0
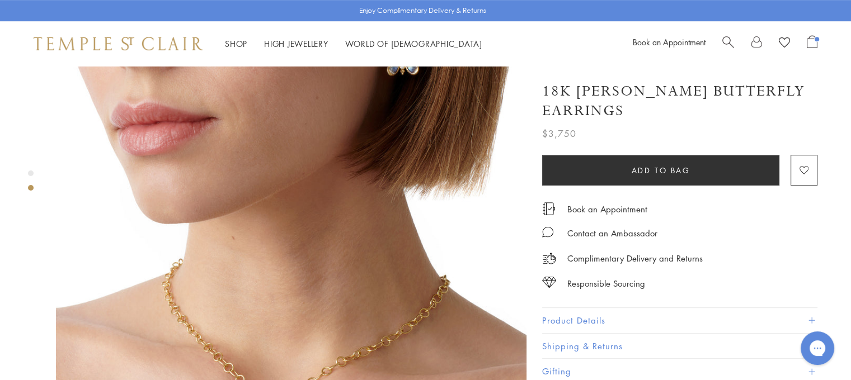
scroll to position [537, 0]
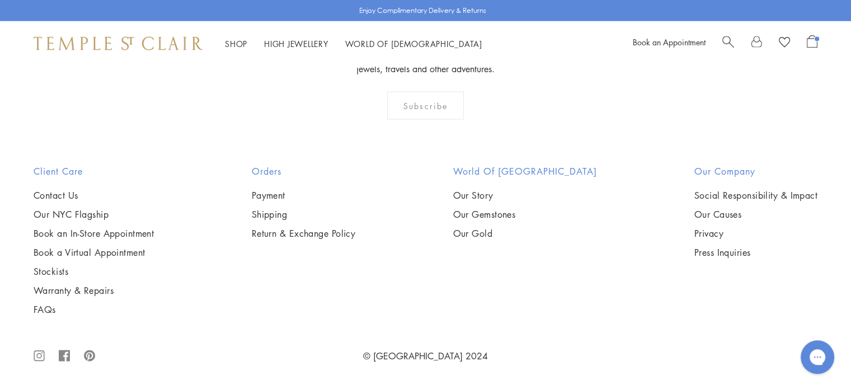
scroll to position [4259, 0]
click at [0, 0] on img at bounding box center [0, 0] width 0 height 0
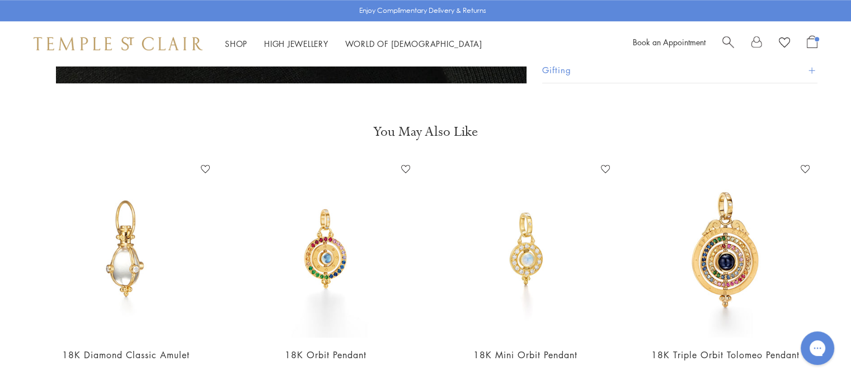
scroll to position [918, 0]
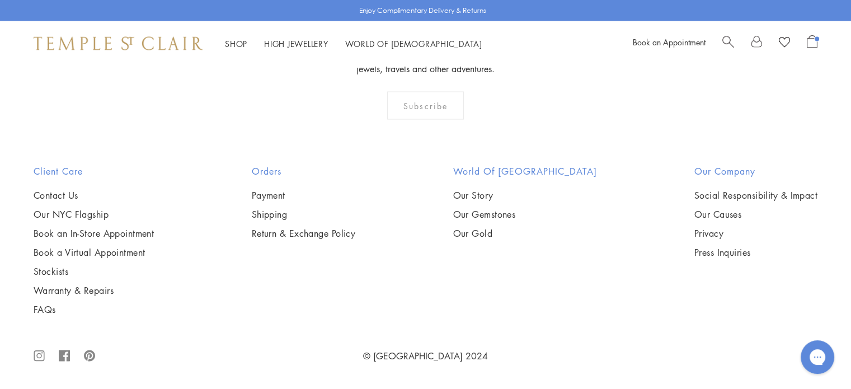
scroll to position [5893, 0]
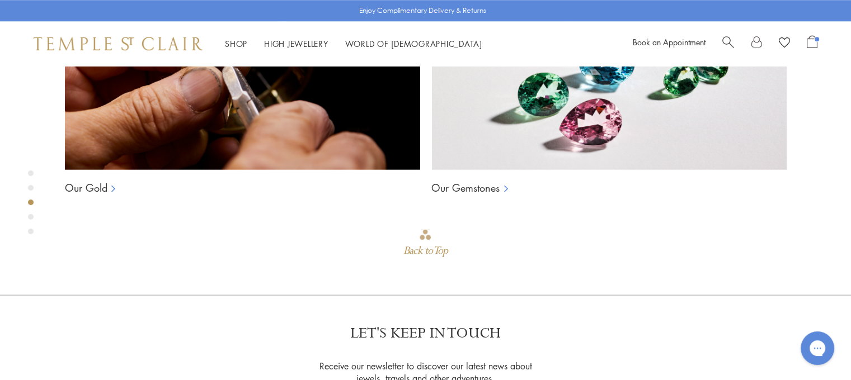
scroll to position [971, 0]
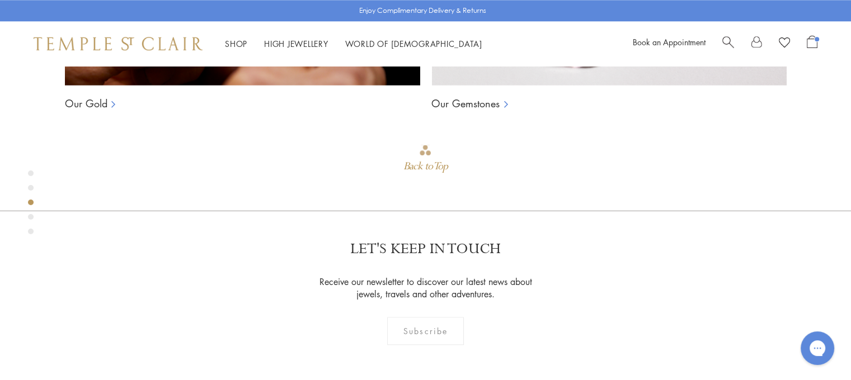
scroll to position [1217, 0]
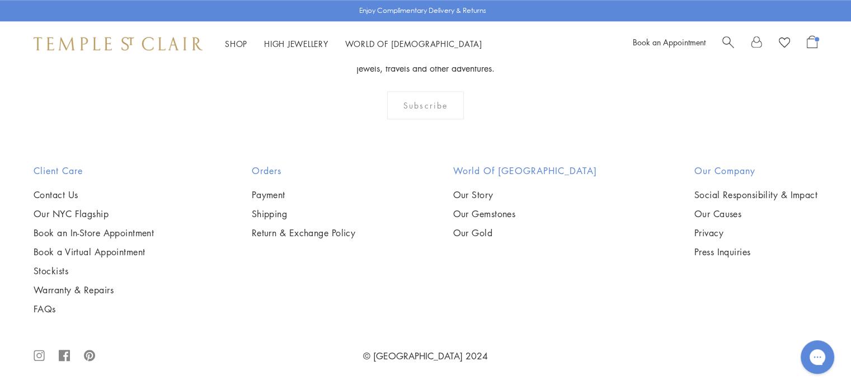
scroll to position [1835, 0]
click at [286, 42] on link "High Jewellery High Jewellery" at bounding box center [296, 43] width 64 height 11
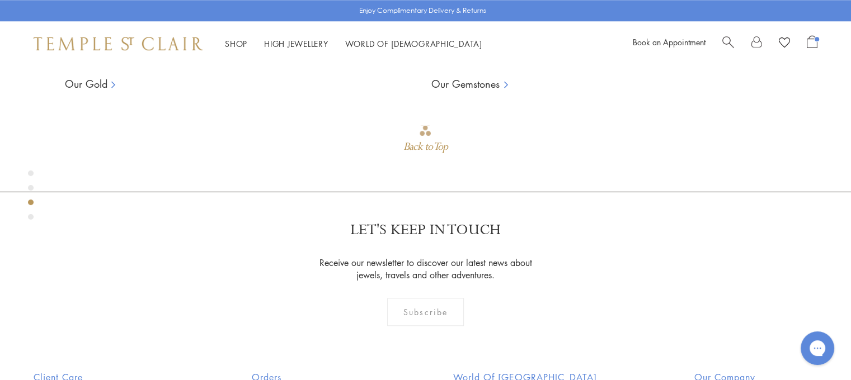
scroll to position [1095, 0]
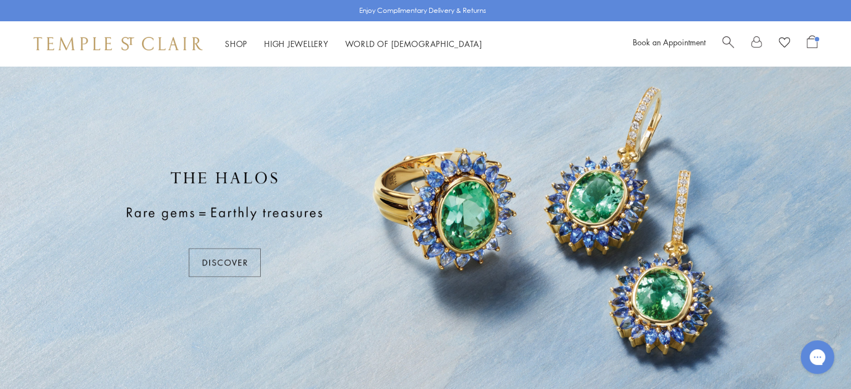
scroll to position [43, 0]
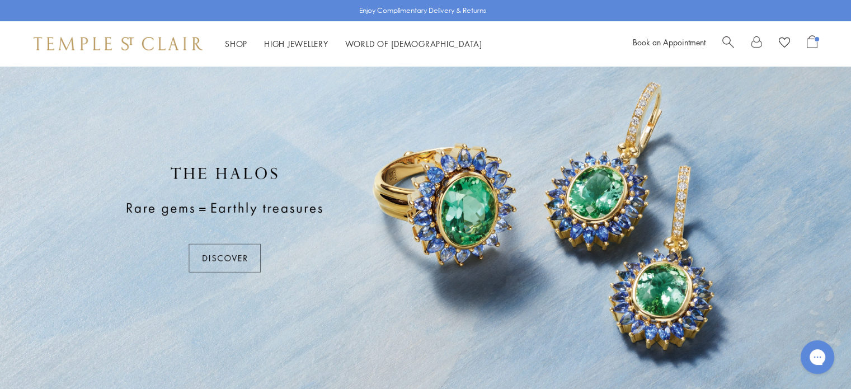
click at [220, 250] on div at bounding box center [425, 219] width 851 height 392
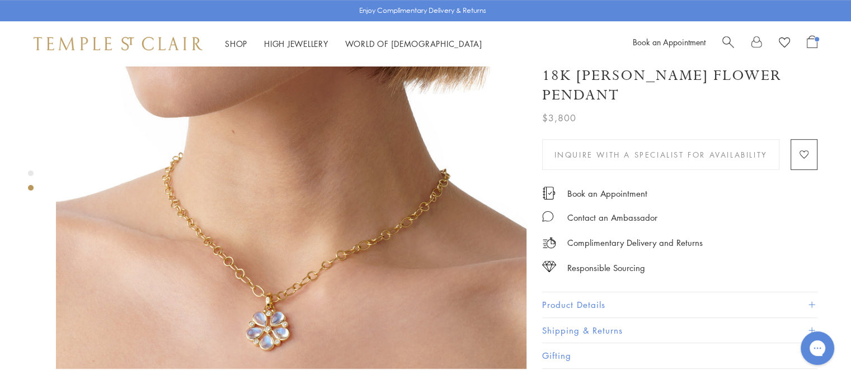
scroll to position [649, 0]
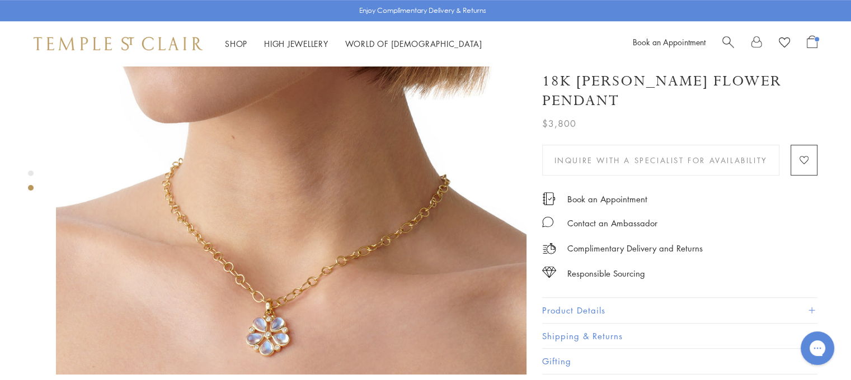
click at [574, 298] on button "Product Details" at bounding box center [679, 310] width 275 height 25
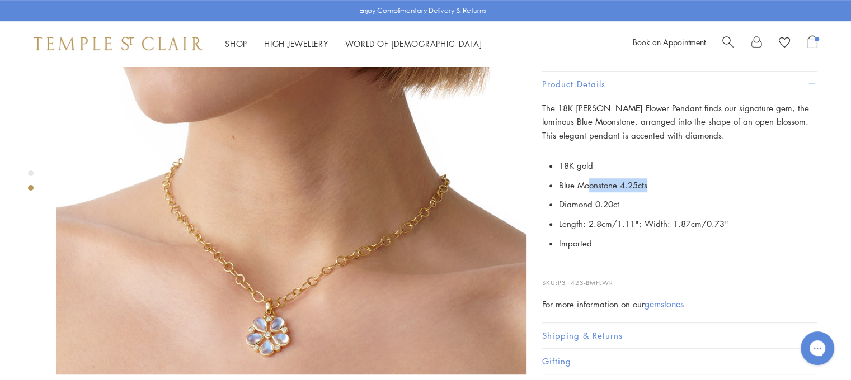
drag, startPoint x: 589, startPoint y: 165, endPoint x: 652, endPoint y: 172, distance: 63.6
click at [652, 176] on li "Blue Moonstone 4.25cts" at bounding box center [688, 186] width 258 height 20
click at [609, 156] on li "18K gold" at bounding box center [688, 166] width 258 height 20
drag, startPoint x: 582, startPoint y: 208, endPoint x: 597, endPoint y: 208, distance: 14.5
click at [597, 215] on li "Length: 2.8cm/1.11"; Width: 1.87cm/0.73"" at bounding box center [688, 225] width 258 height 20
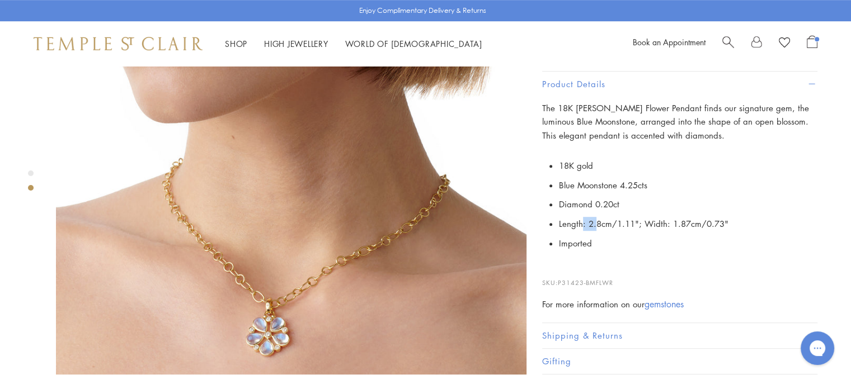
click at [597, 215] on li "Length: 2.8cm/1.11"; Width: 1.87cm/0.73"" at bounding box center [688, 225] width 258 height 20
drag, startPoint x: 667, startPoint y: 206, endPoint x: 694, endPoint y: 203, distance: 27.1
click at [694, 215] on li "Length: 2.8cm/1.11"; Width: 1.87cm/0.73"" at bounding box center [688, 225] width 258 height 20
click at [668, 195] on li "Diamond 0.20ct" at bounding box center [688, 205] width 258 height 20
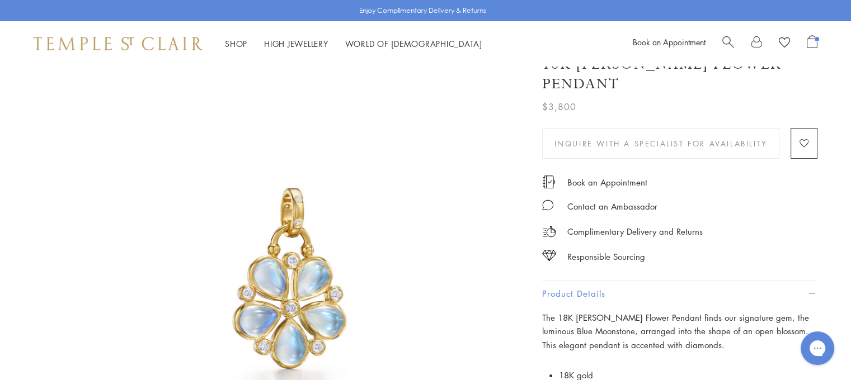
scroll to position [0, 0]
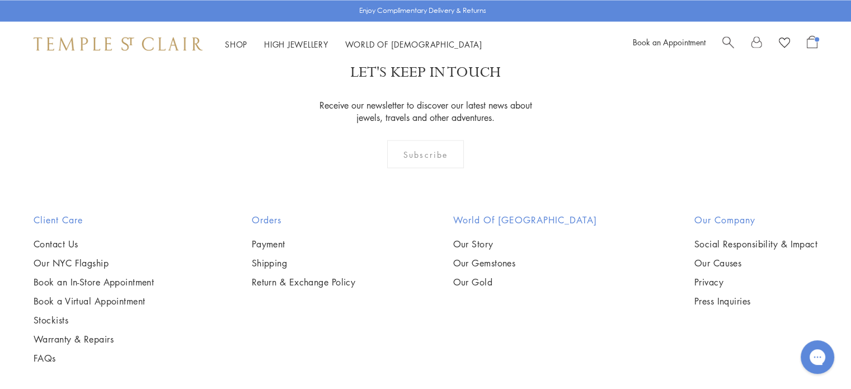
scroll to position [2104, 0]
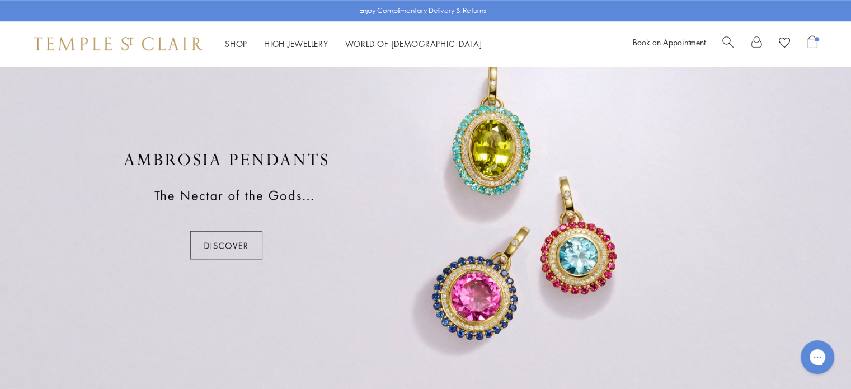
scroll to position [871, 0]
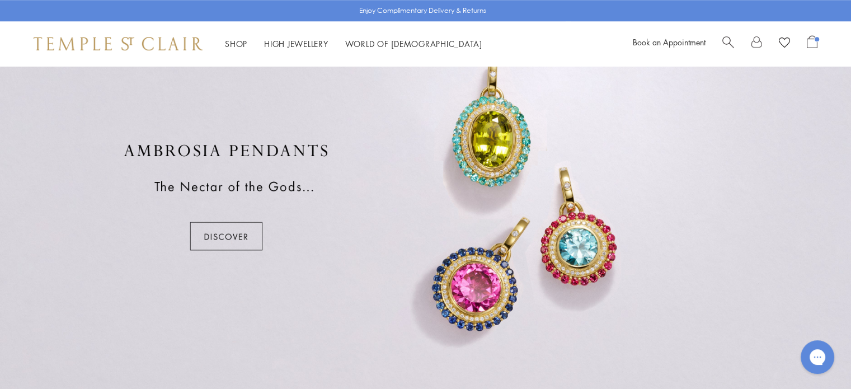
click at [225, 240] on div at bounding box center [425, 197] width 851 height 392
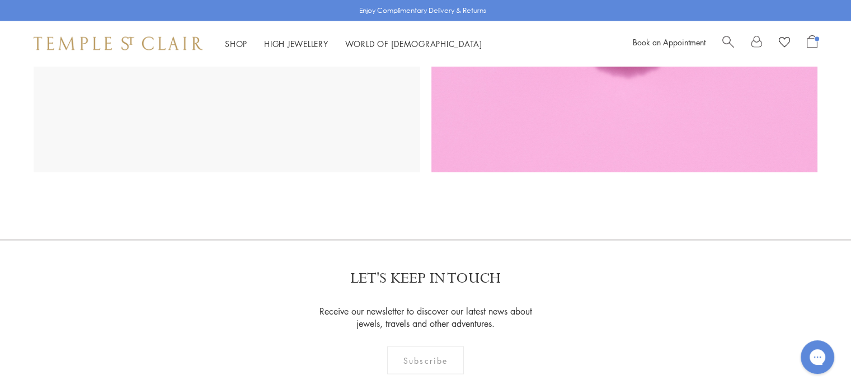
scroll to position [2283, 0]
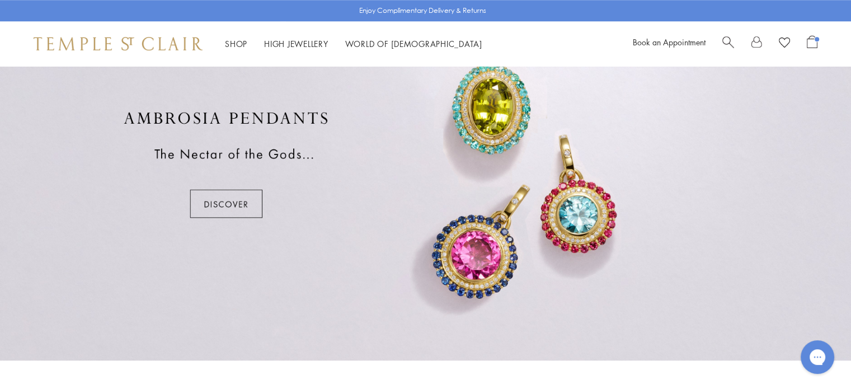
scroll to position [853, 0]
